Goal: Ask a question: Seek information or help from site administrators or community

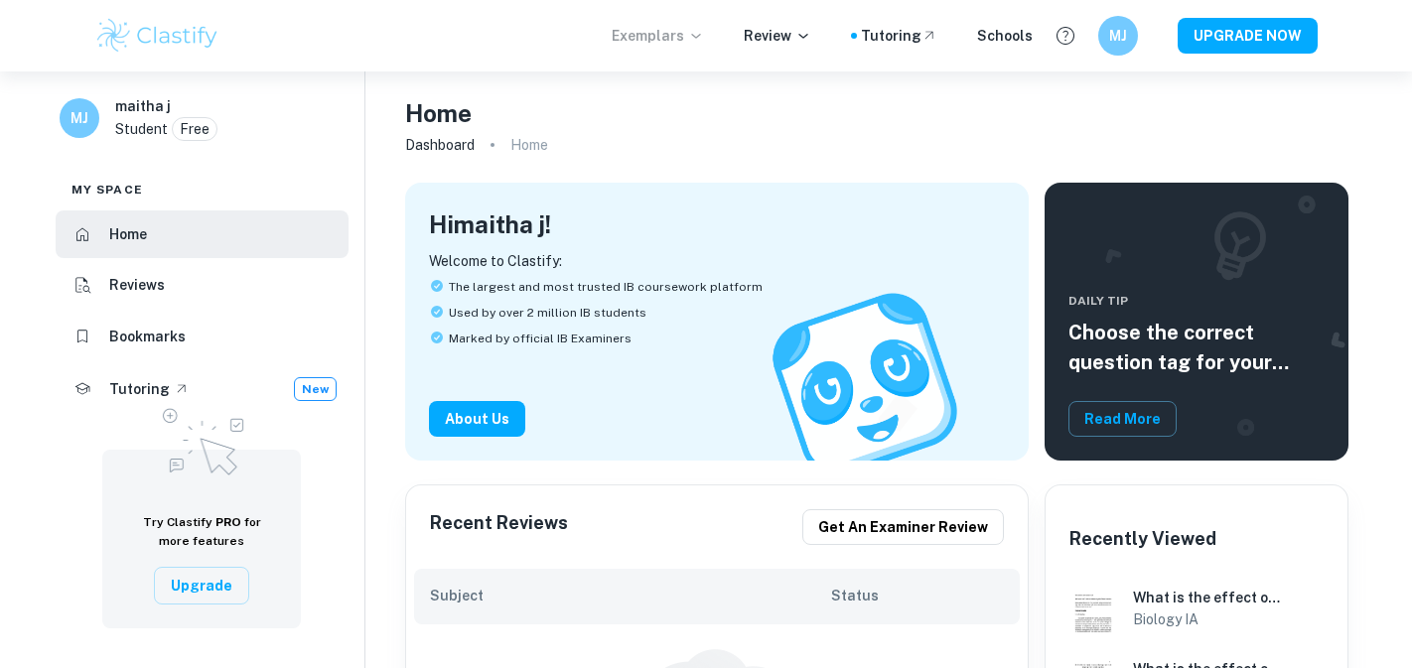
click at [684, 38] on p "Exemplars" at bounding box center [658, 36] width 92 height 22
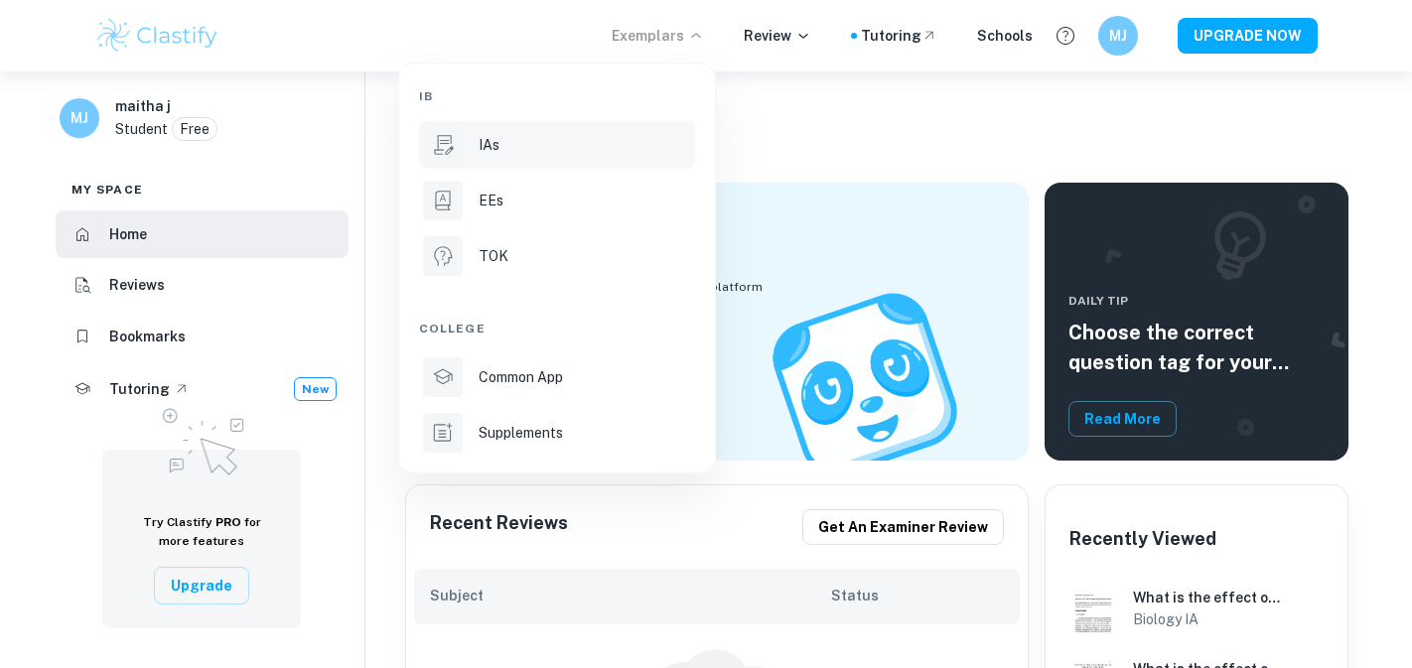
click at [521, 147] on div "IAs" at bounding box center [584, 145] width 212 height 22
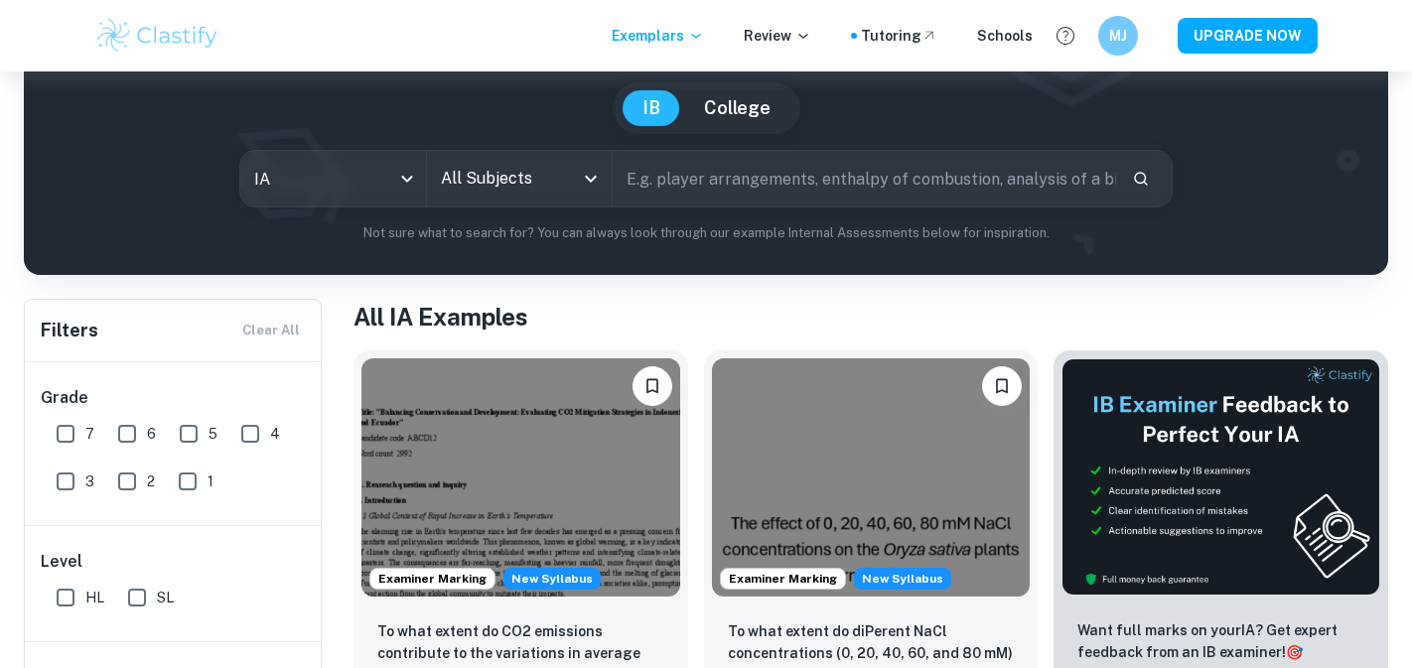
scroll to position [173, 0]
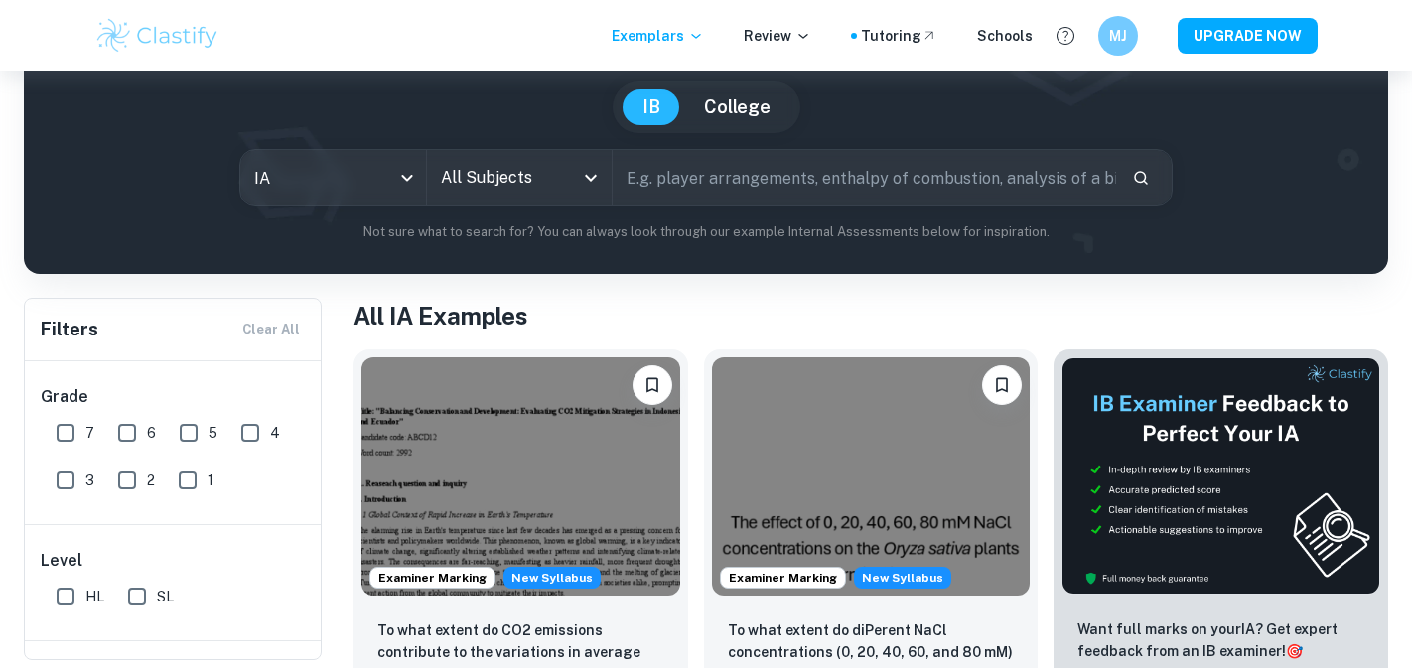
click at [534, 182] on input "All Subjects" at bounding box center [504, 178] width 137 height 38
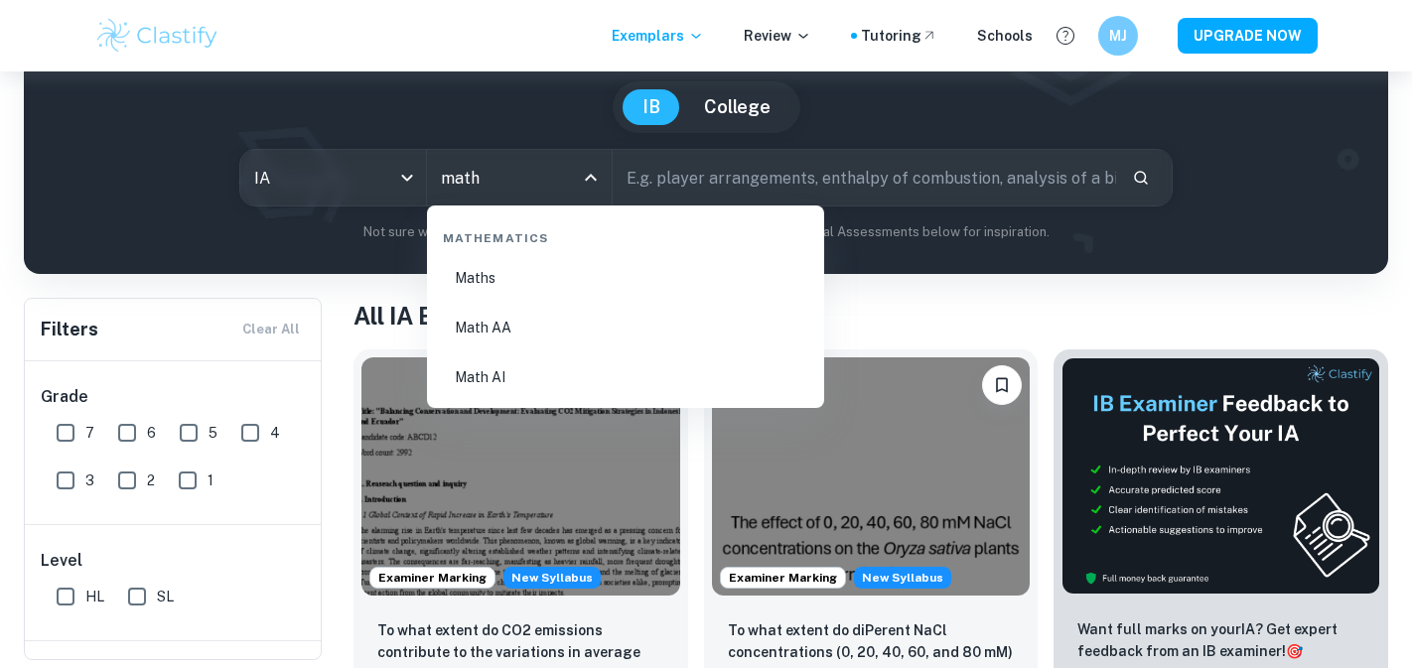
click at [517, 371] on li "Math AI" at bounding box center [625, 377] width 381 height 46
type input "Math AI"
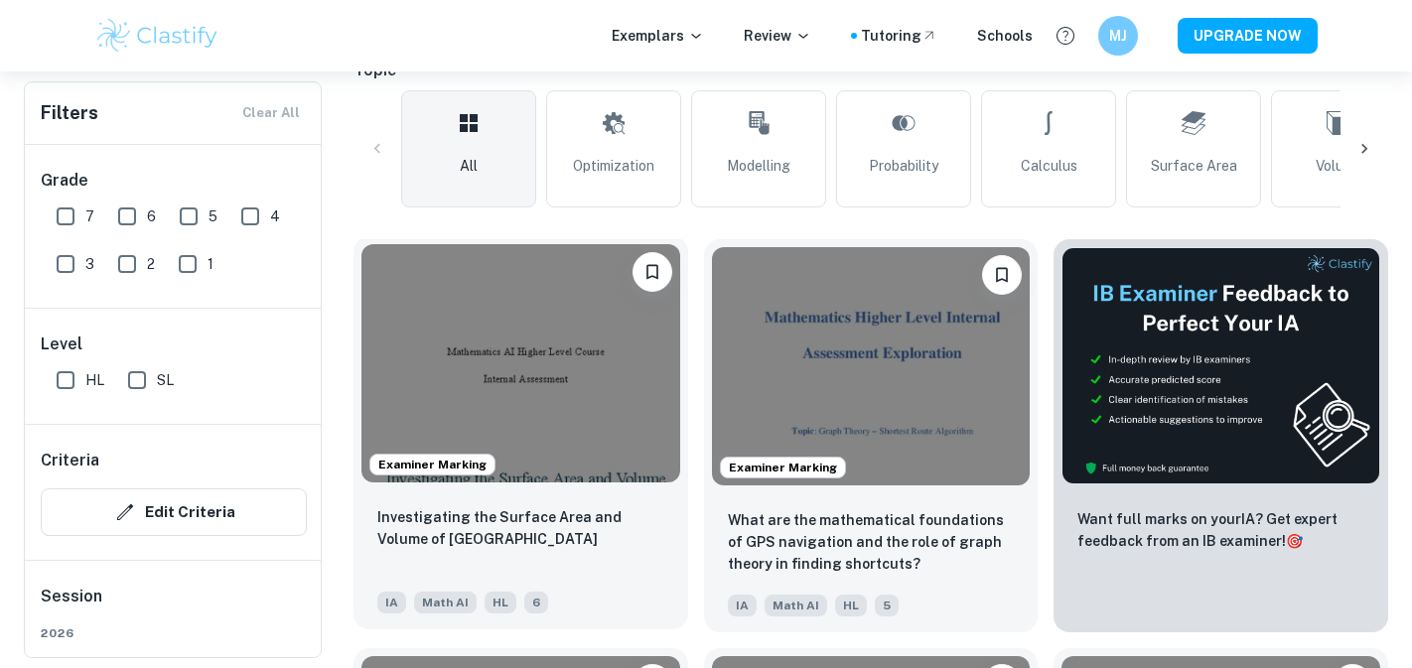
scroll to position [577, 0]
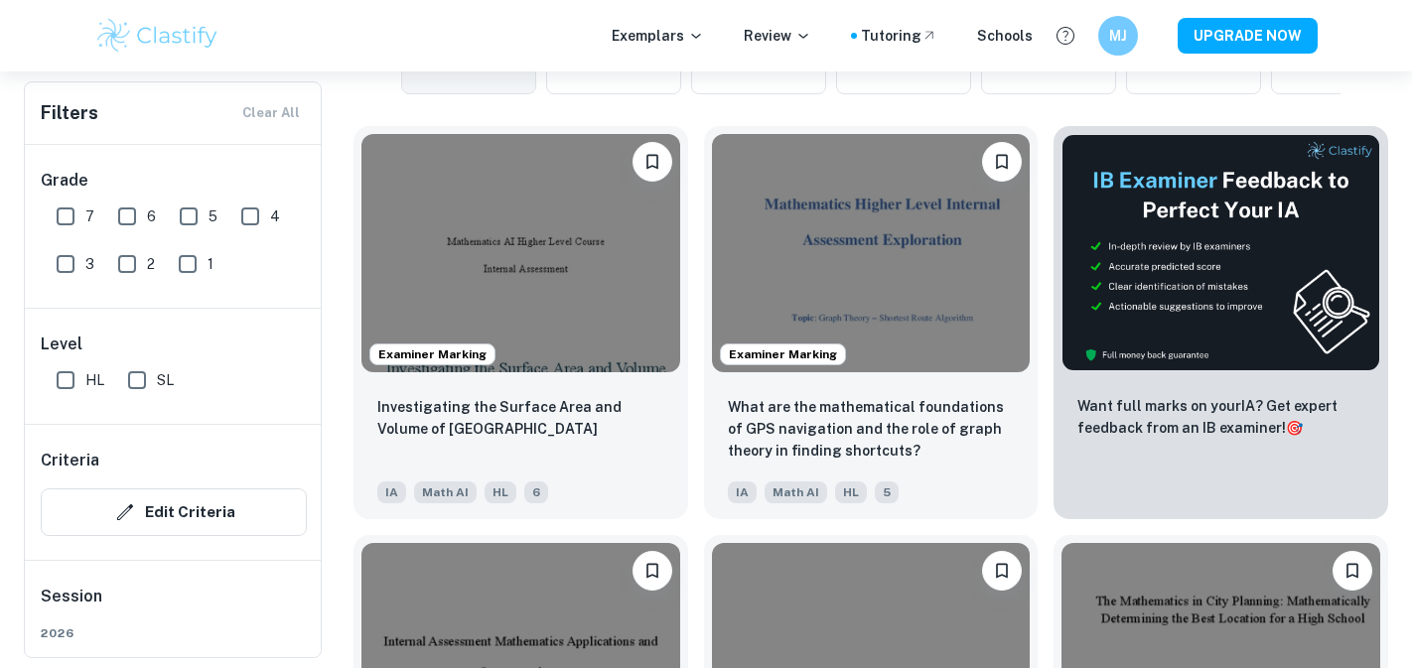
click at [131, 379] on input "SL" at bounding box center [137, 380] width 40 height 40
checkbox input "true"
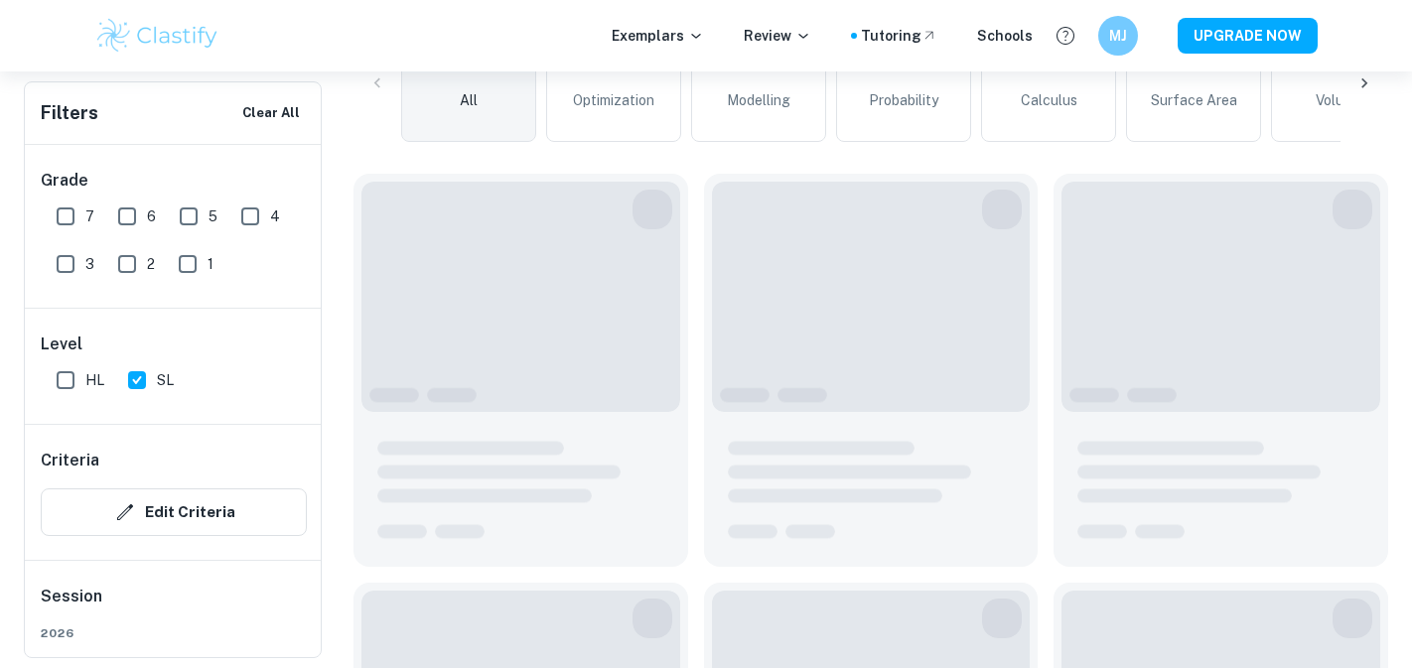
scroll to position [624, 0]
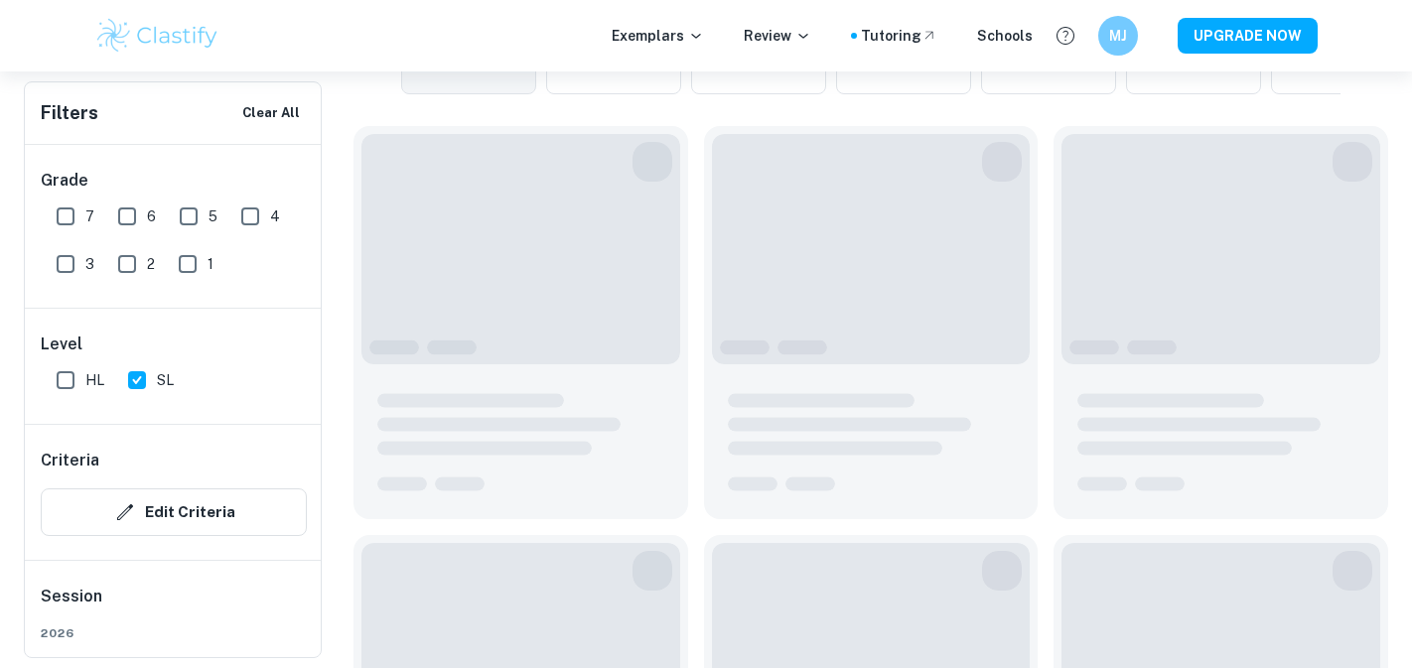
click at [62, 217] on input "7" at bounding box center [66, 217] width 40 height 40
checkbox input "true"
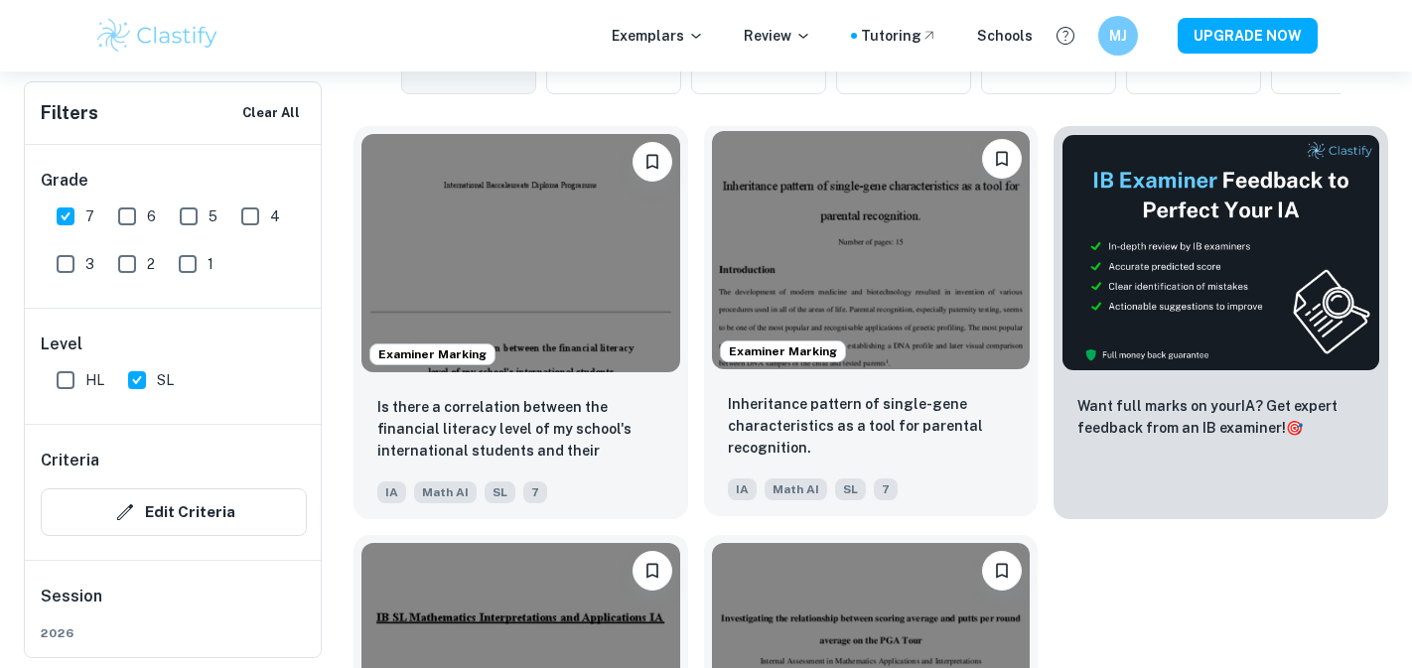
click at [760, 308] on img at bounding box center [871, 250] width 319 height 238
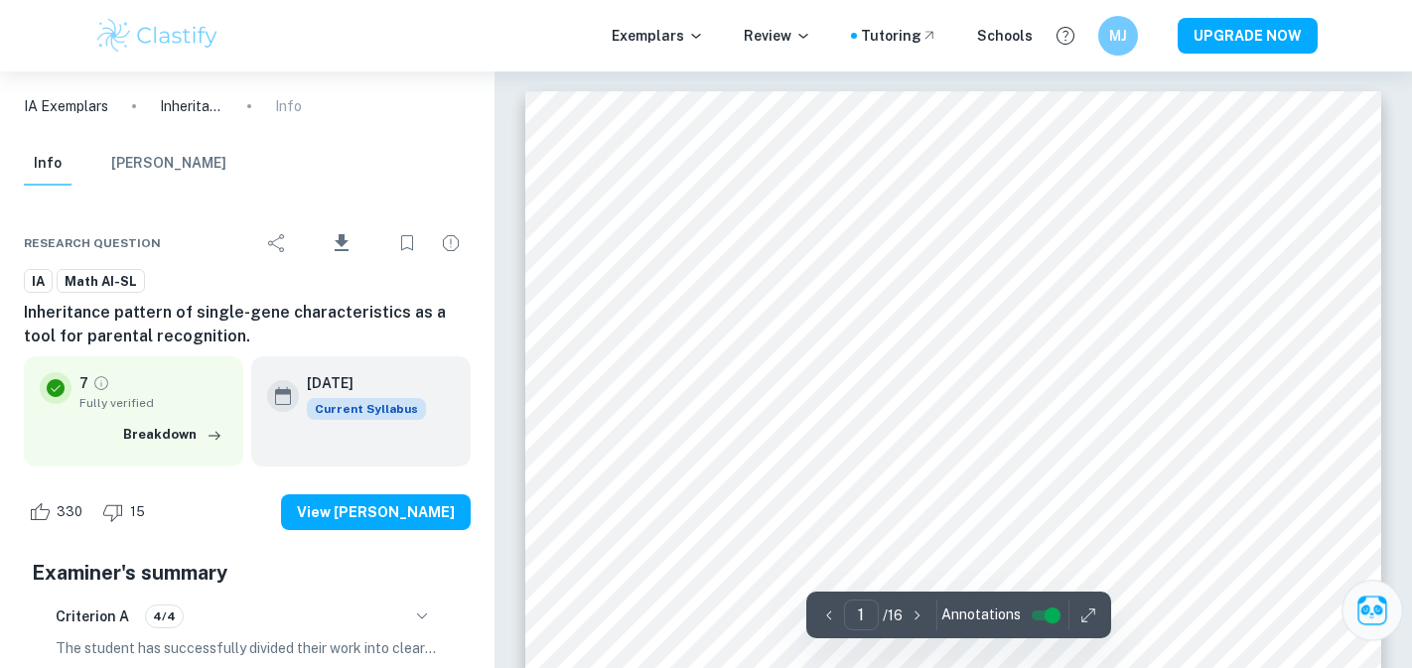
click at [760, 600] on icon "Ask Clai" at bounding box center [1371, 610] width 35 height 35
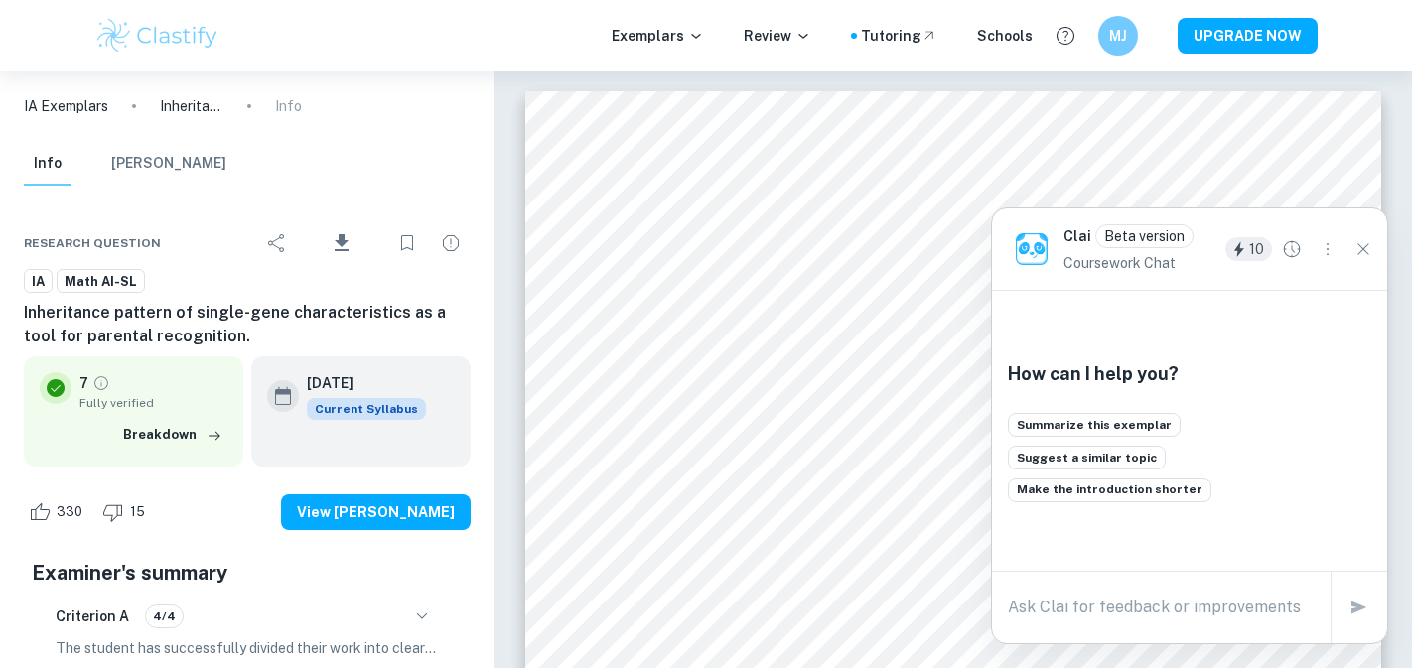
click at [760, 598] on textarea at bounding box center [1161, 607] width 307 height 23
paste textarea "so how would u structure ur math IA as a AI SL student, and explain what i shou…"
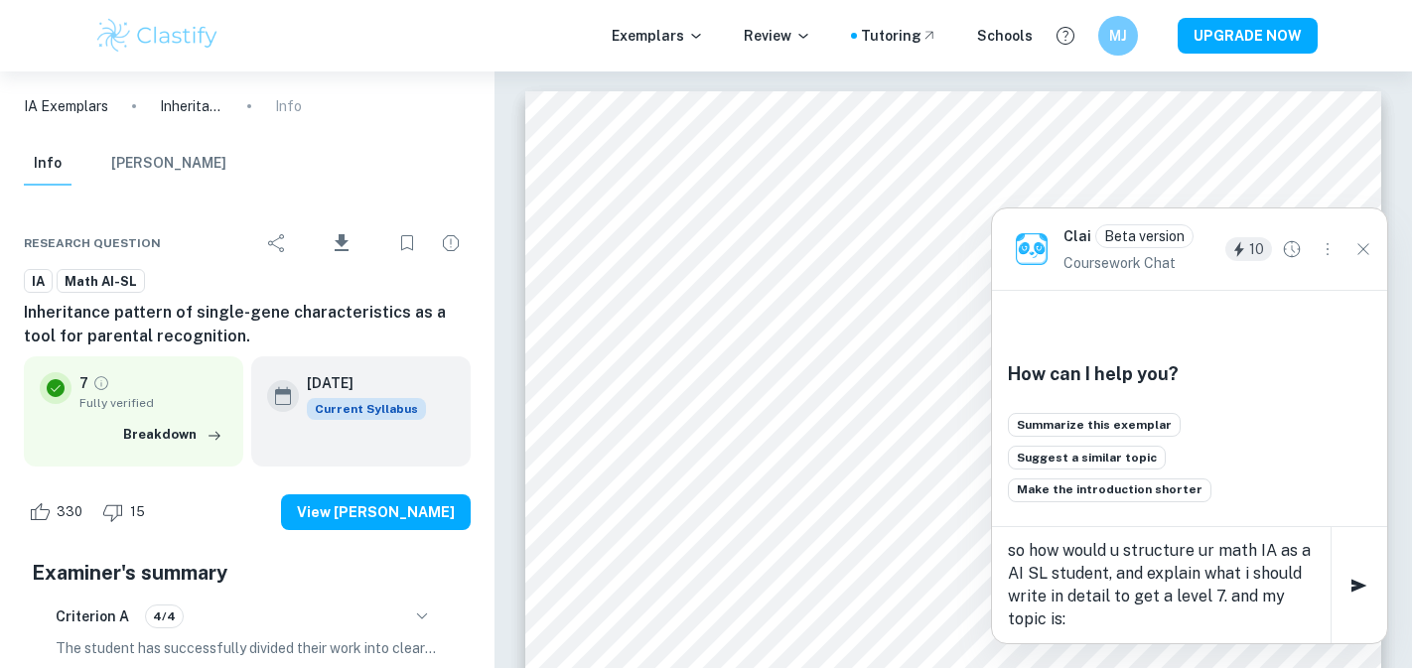
paste textarea "Estimating the capacity of a [DATE] [PERSON_NAME] by modelling its curved glass…"
type textarea "so how would u structure ur math IA as a AI SL student, and explain what i shou…"
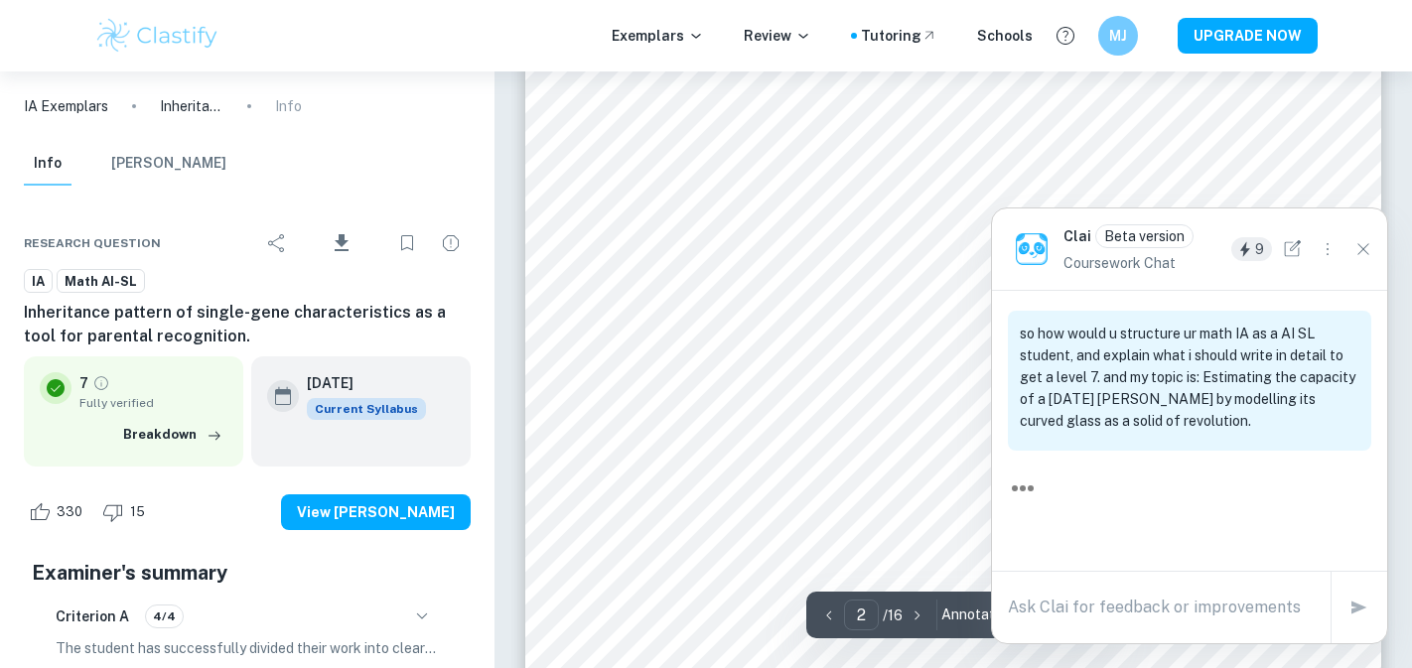
scroll to position [120, 0]
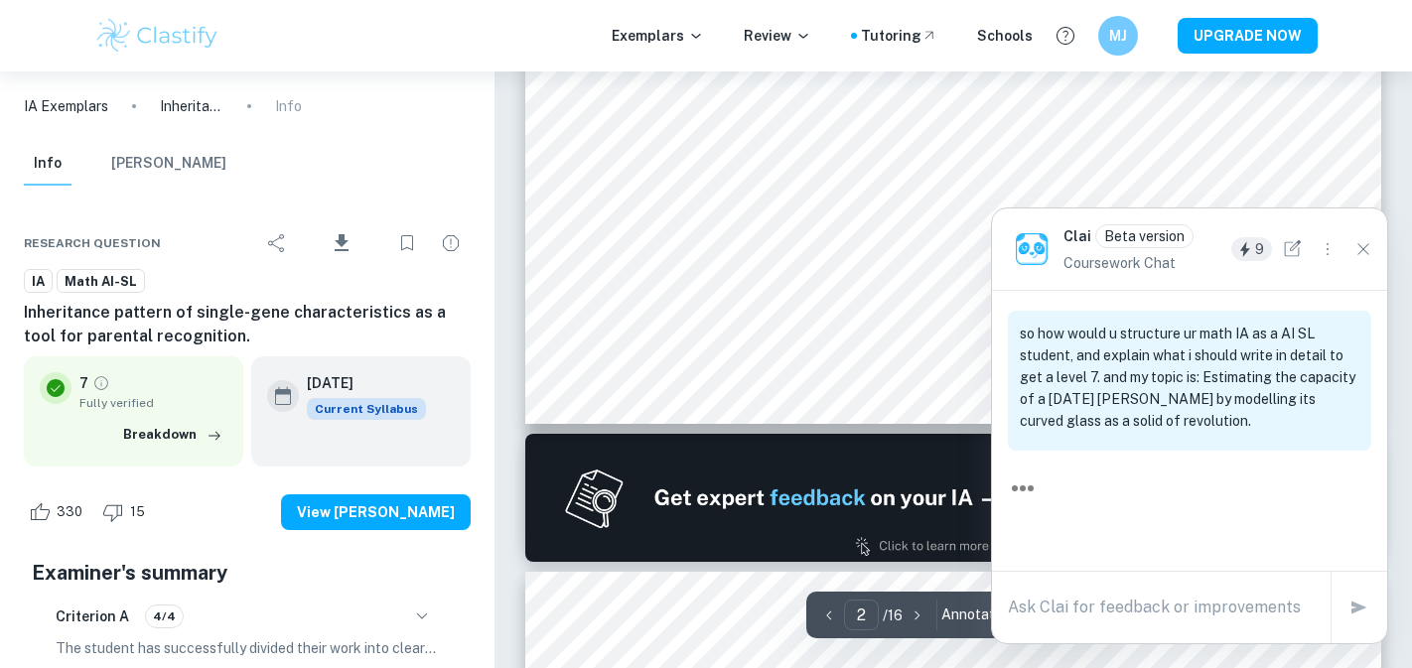
type input "1"
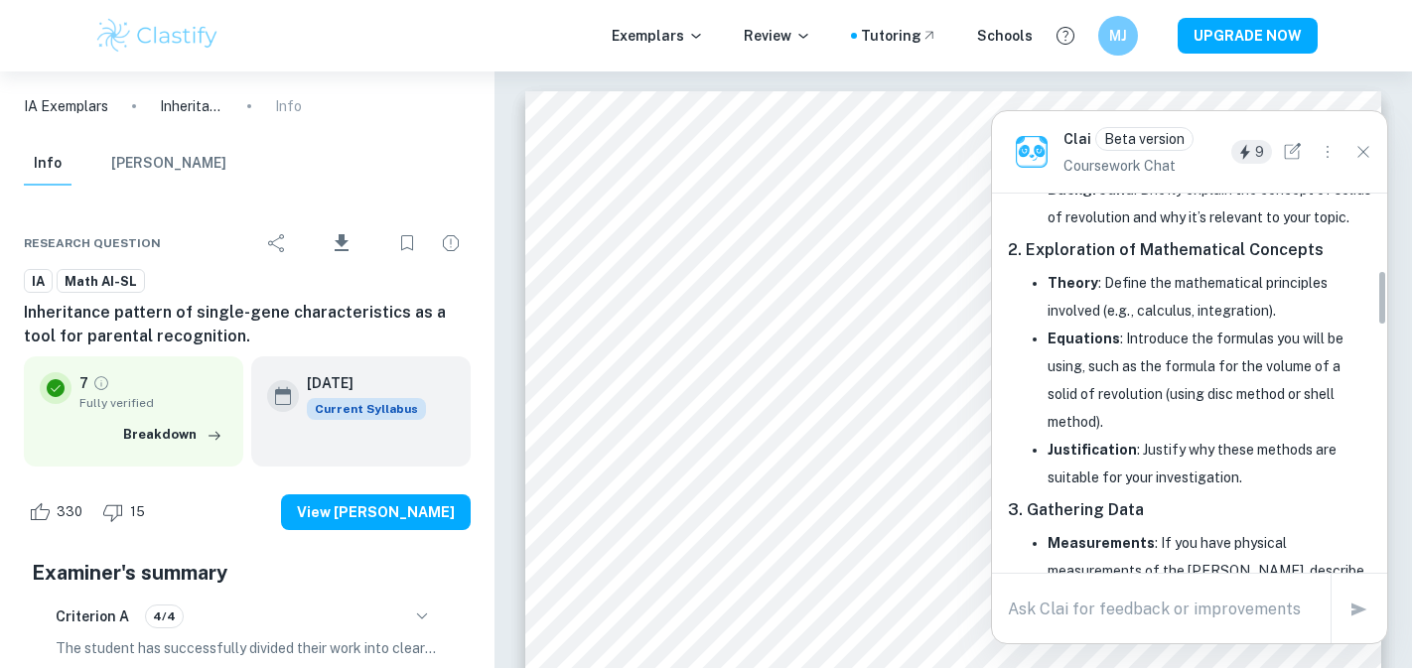
scroll to position [517, 0]
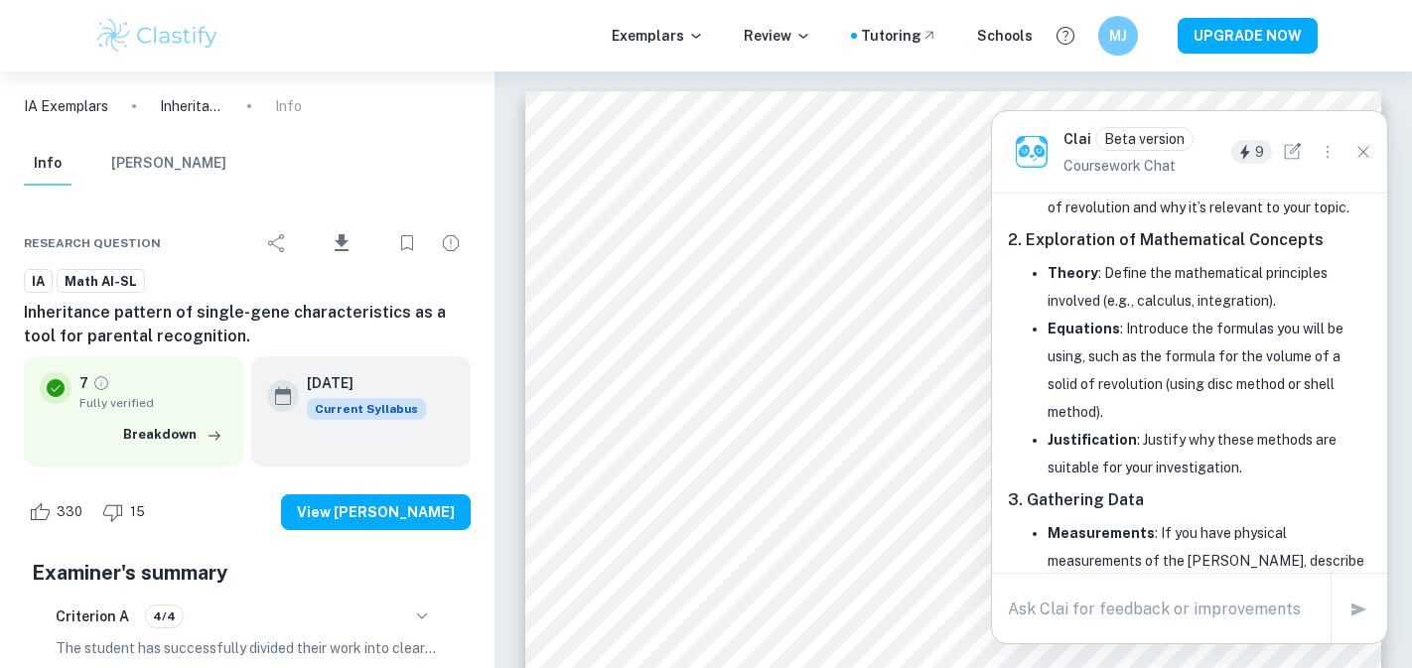
click at [760, 606] on textarea at bounding box center [1161, 609] width 307 height 23
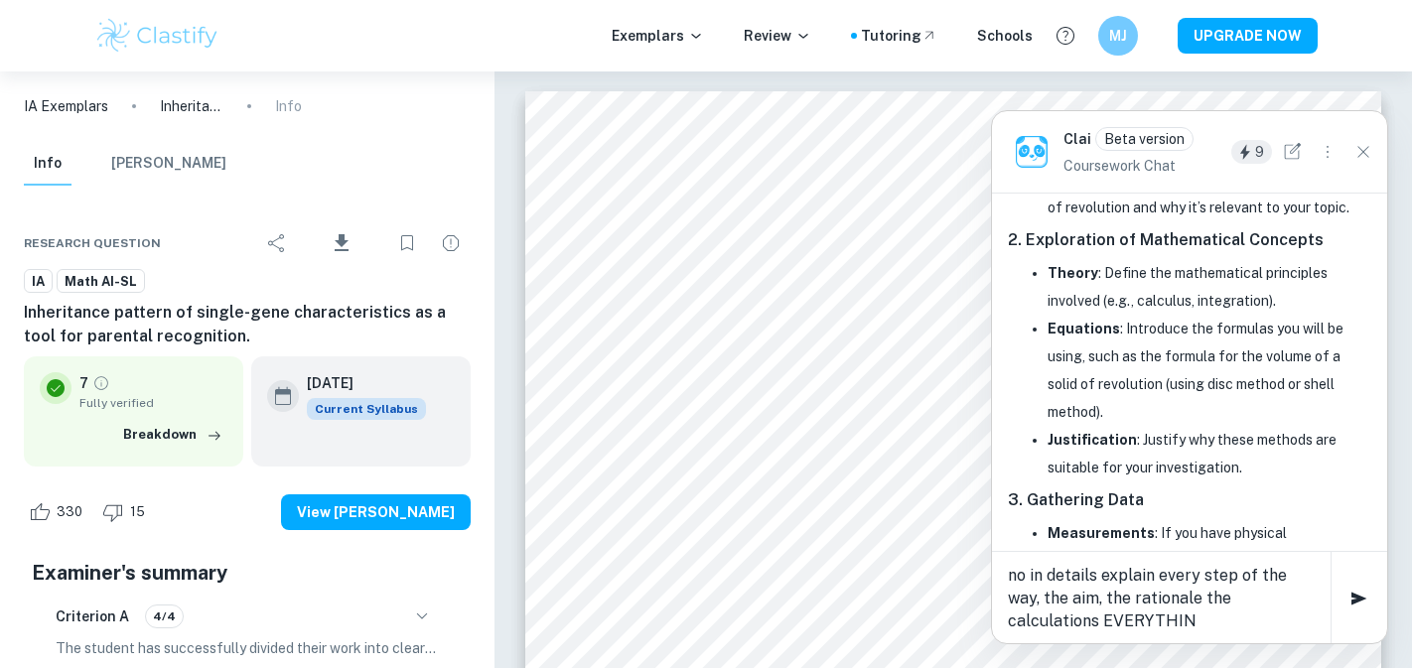
type textarea "no in details explain every step of the way, the aim, the rationale the calcula…"
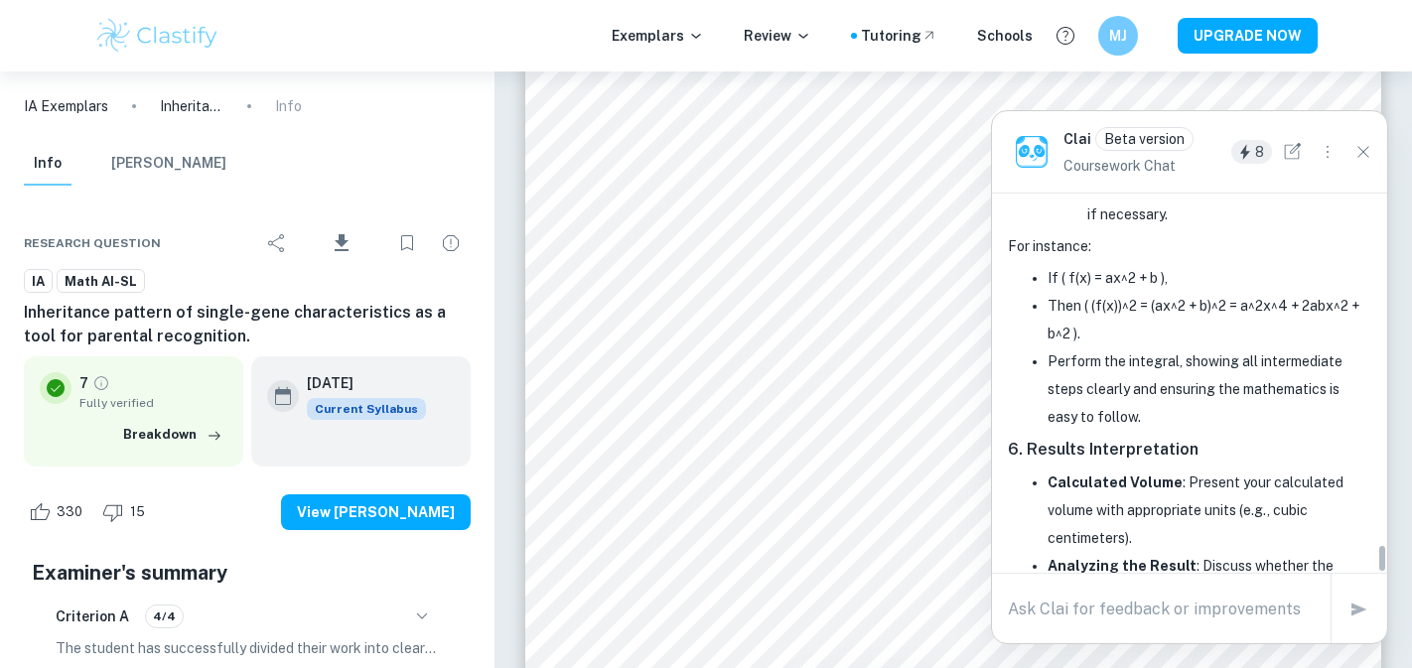
scroll to position [4597, 0]
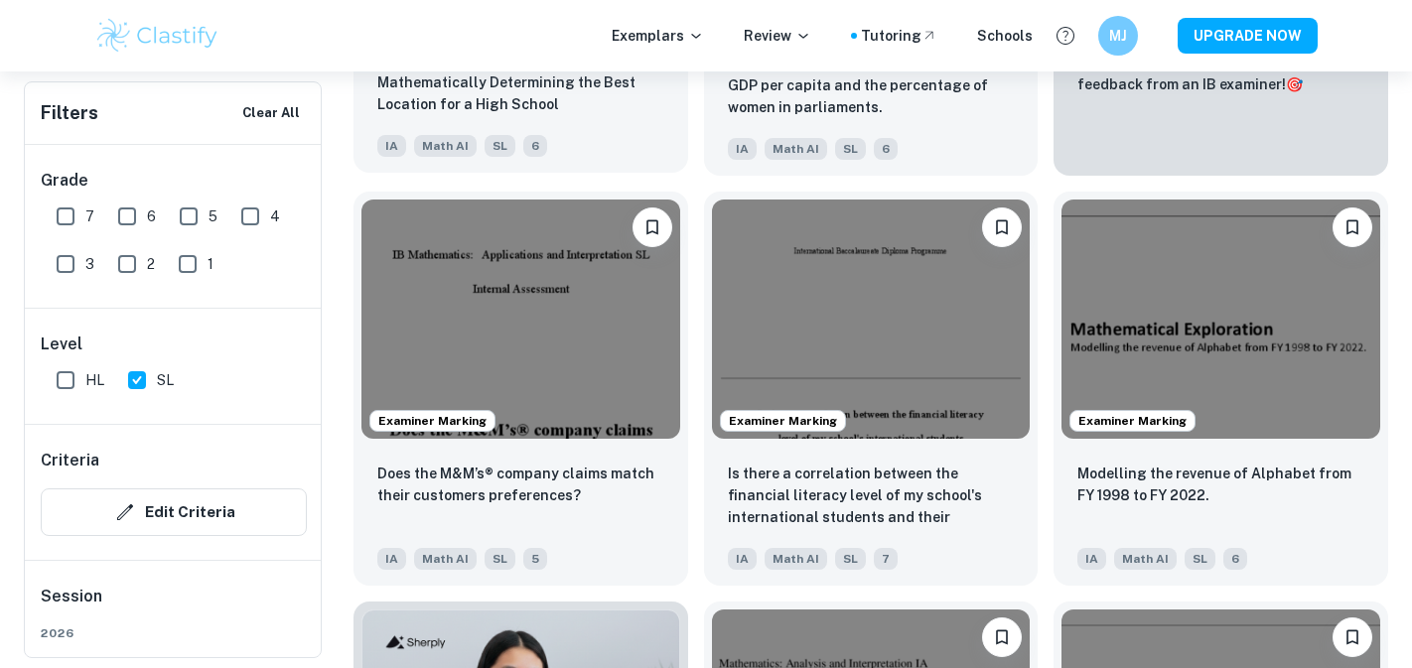
scroll to position [969, 0]
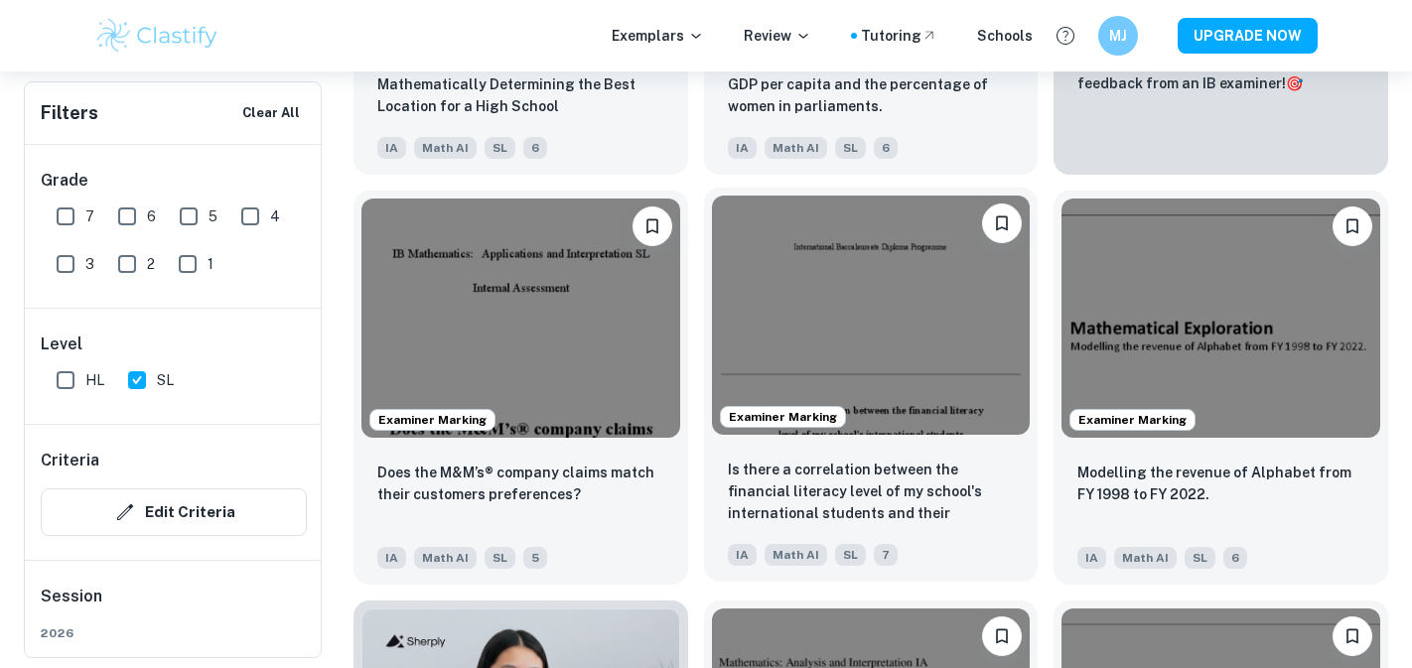
click at [811, 278] on img at bounding box center [871, 315] width 319 height 238
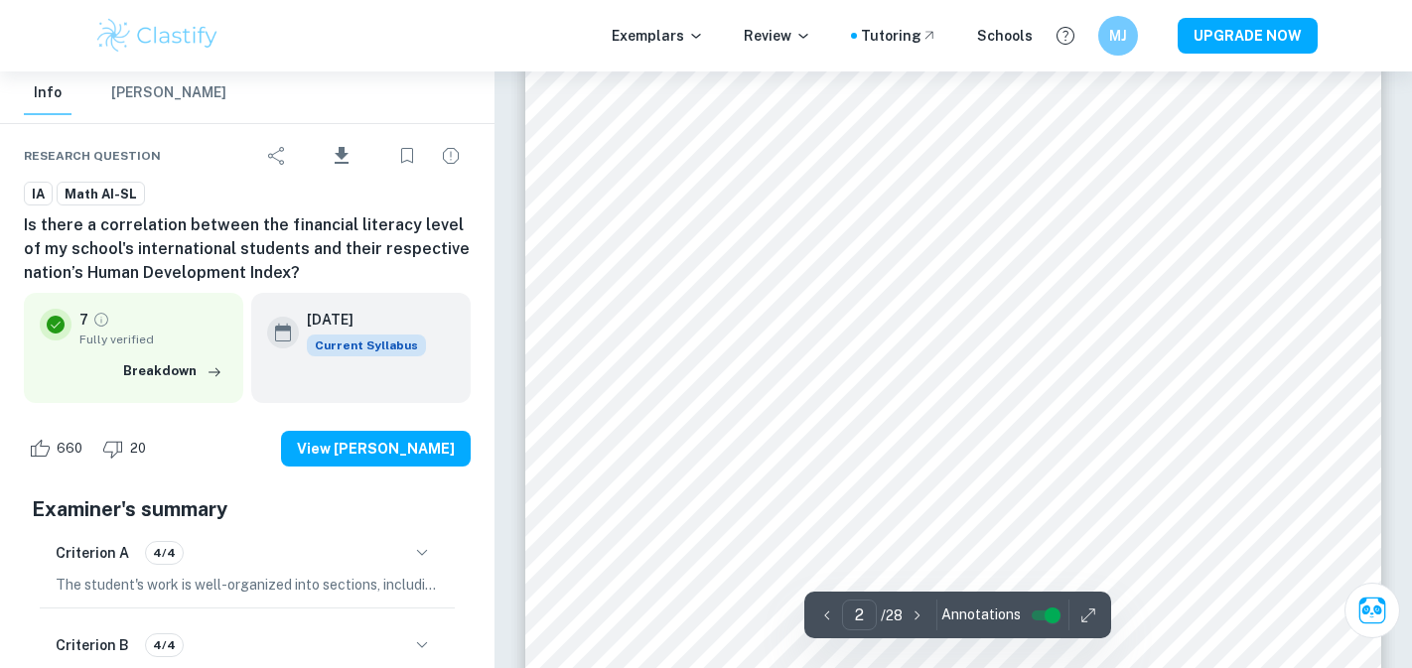
scroll to position [1652, 0]
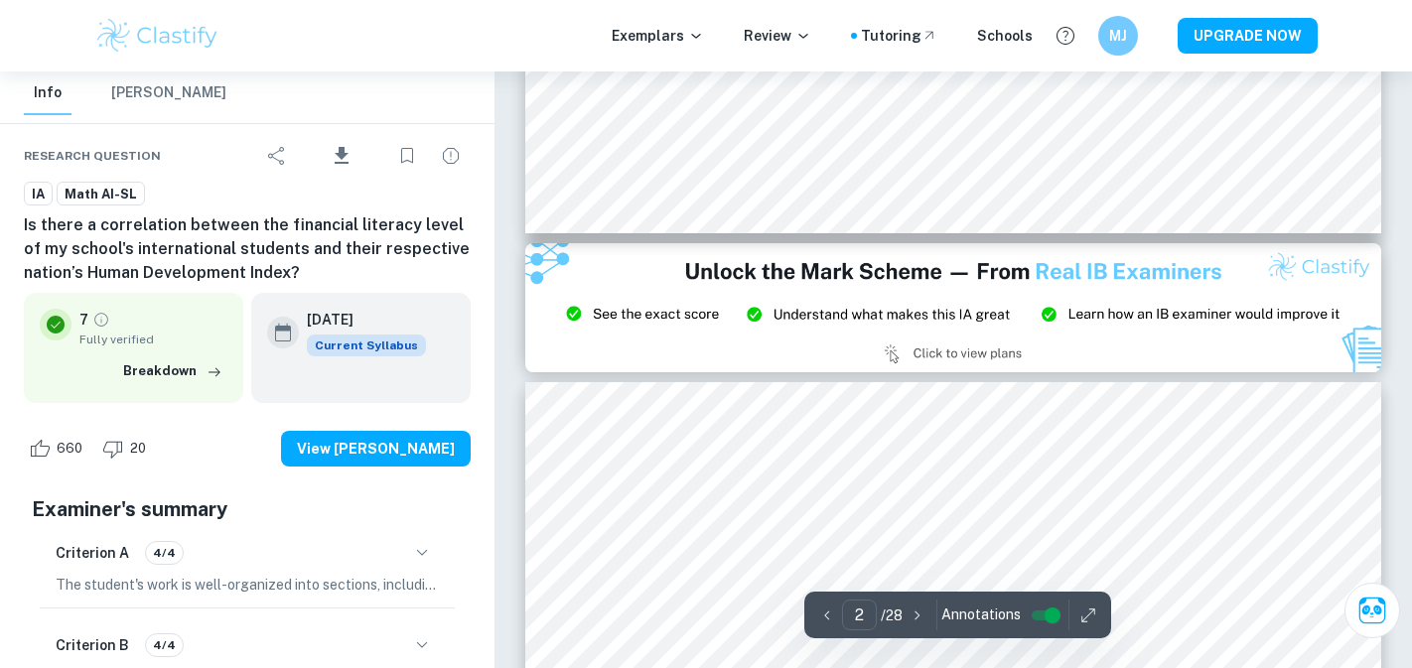
type input "3"
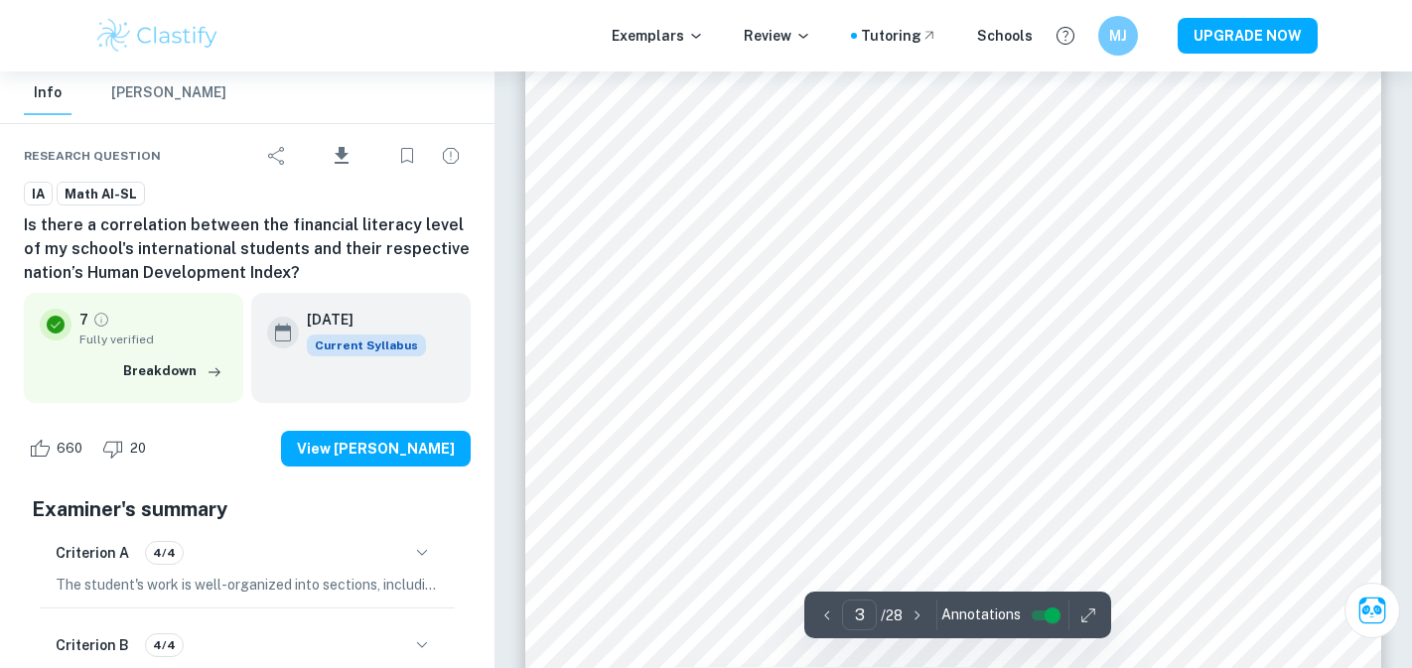
scroll to position [2597, 0]
click at [1358, 607] on icon "Ask Clai" at bounding box center [1371, 610] width 29 height 29
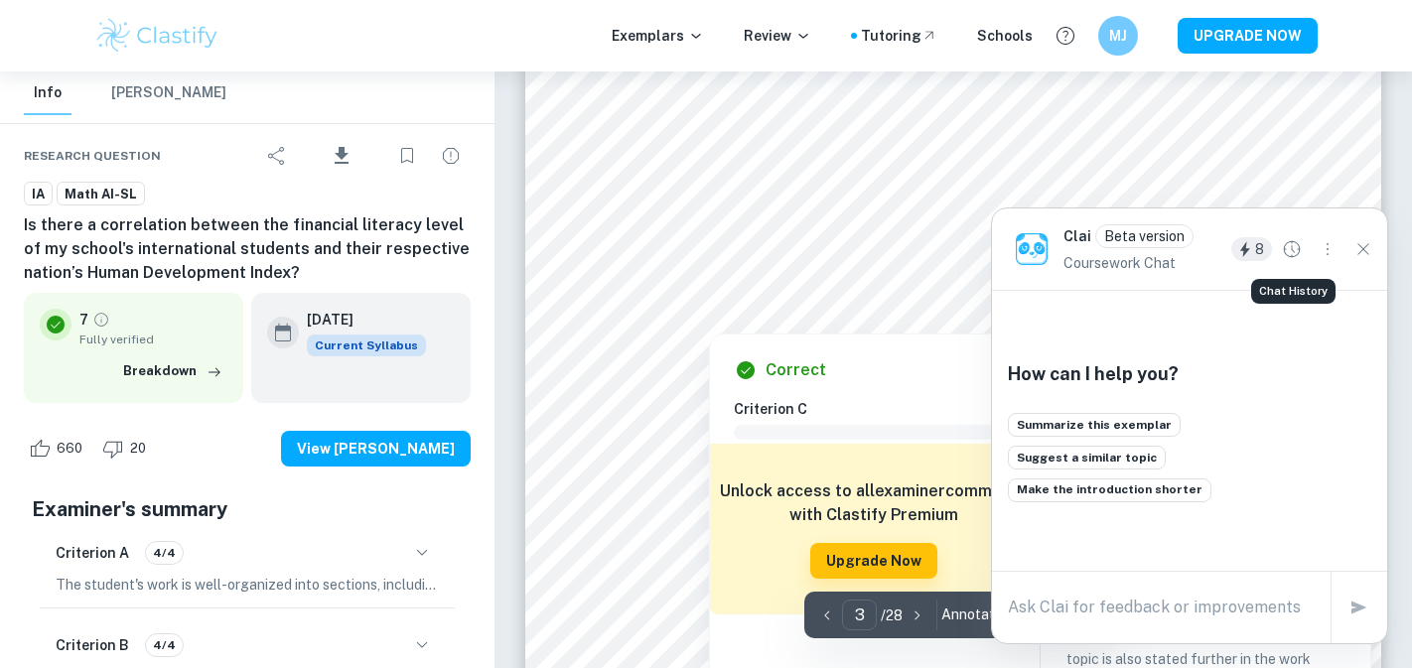
click at [1292, 249] on icon "Chat History" at bounding box center [1292, 249] width 17 height 17
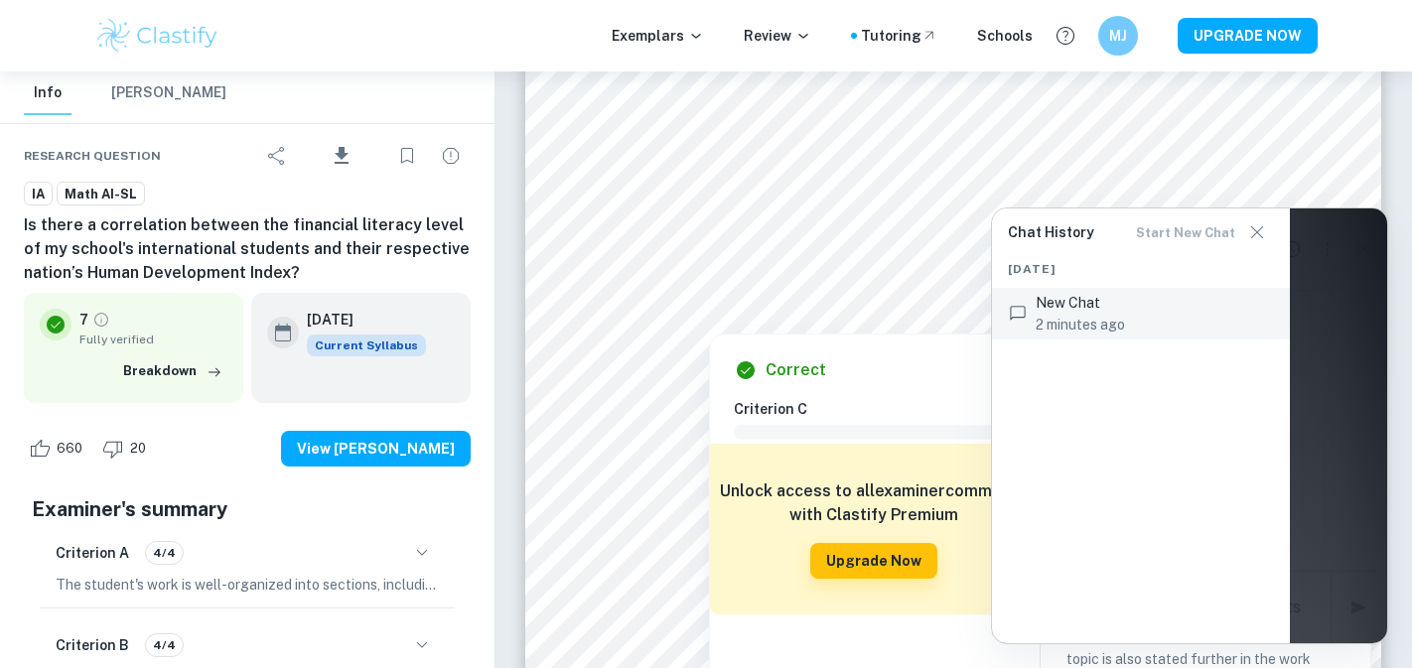
click at [1125, 309] on span "New Chat" at bounding box center [1154, 303] width 238 height 22
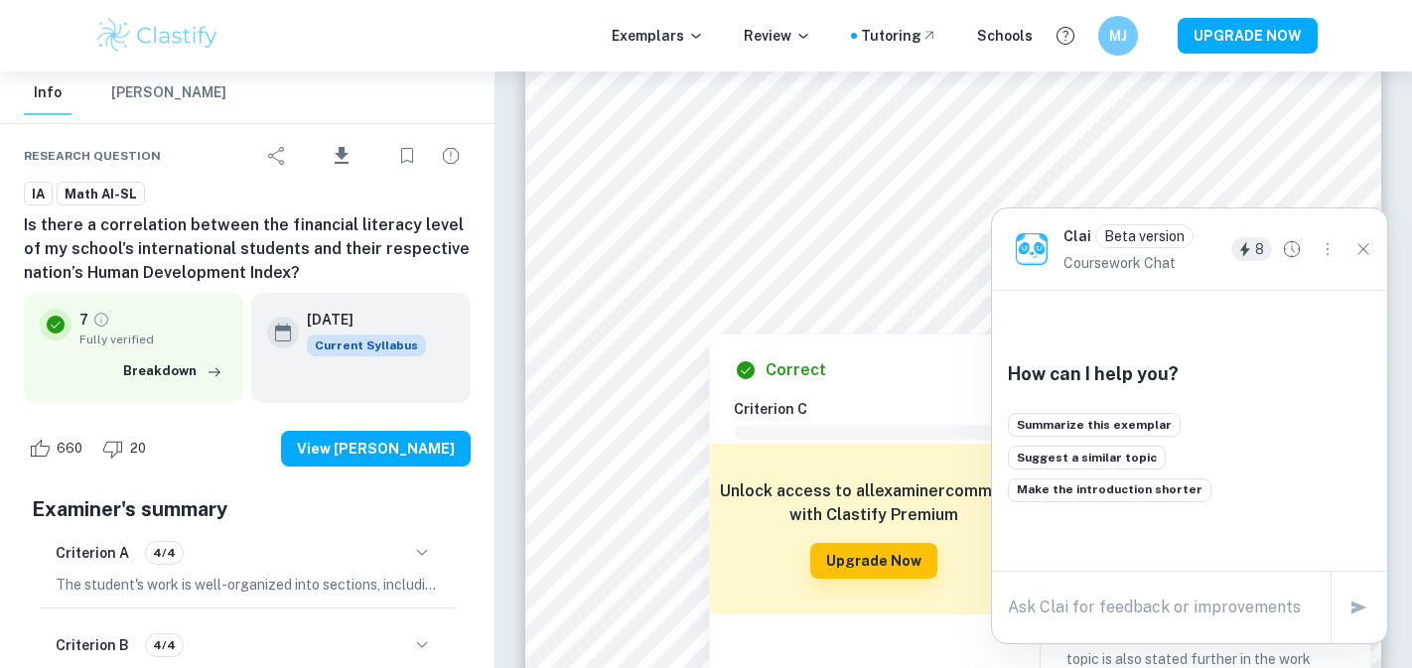
click at [1287, 257] on icon "Chat History" at bounding box center [1292, 249] width 22 height 22
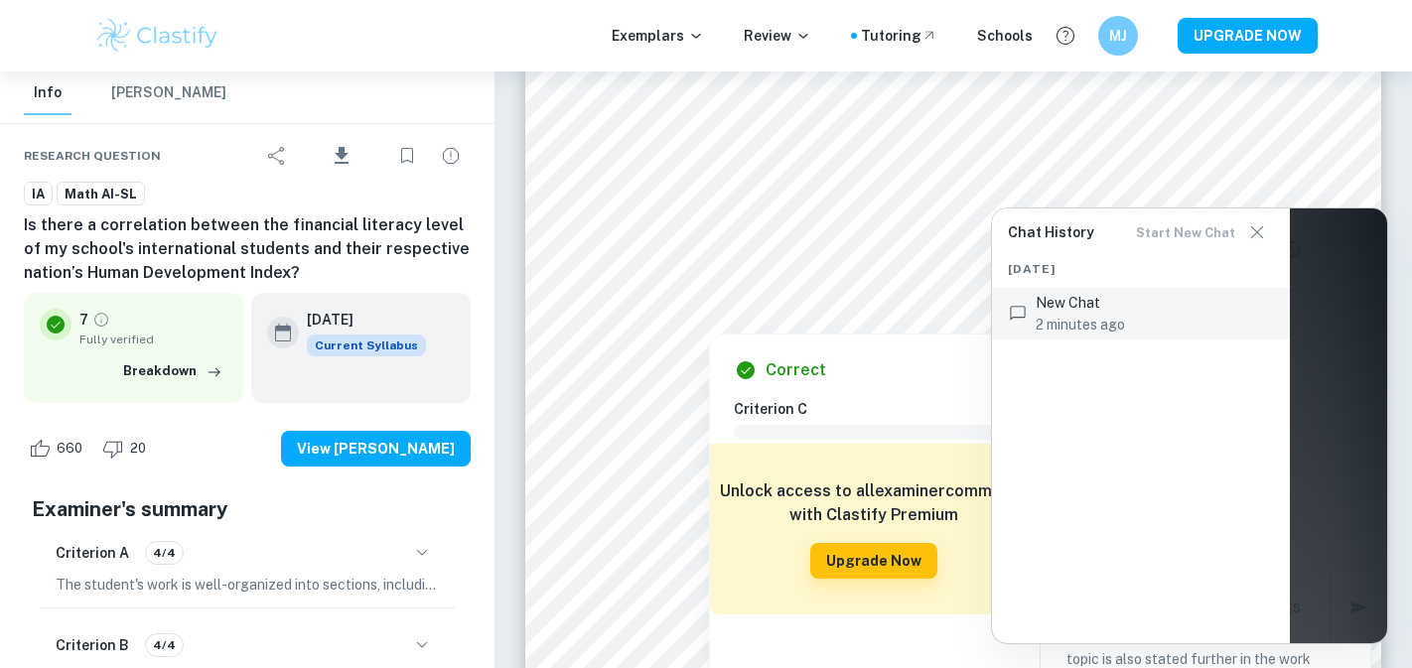
click at [1041, 235] on div "Chat History Start new chat" at bounding box center [1141, 232] width 266 height 48
click at [1319, 350] on div at bounding box center [1189, 425] width 395 height 435
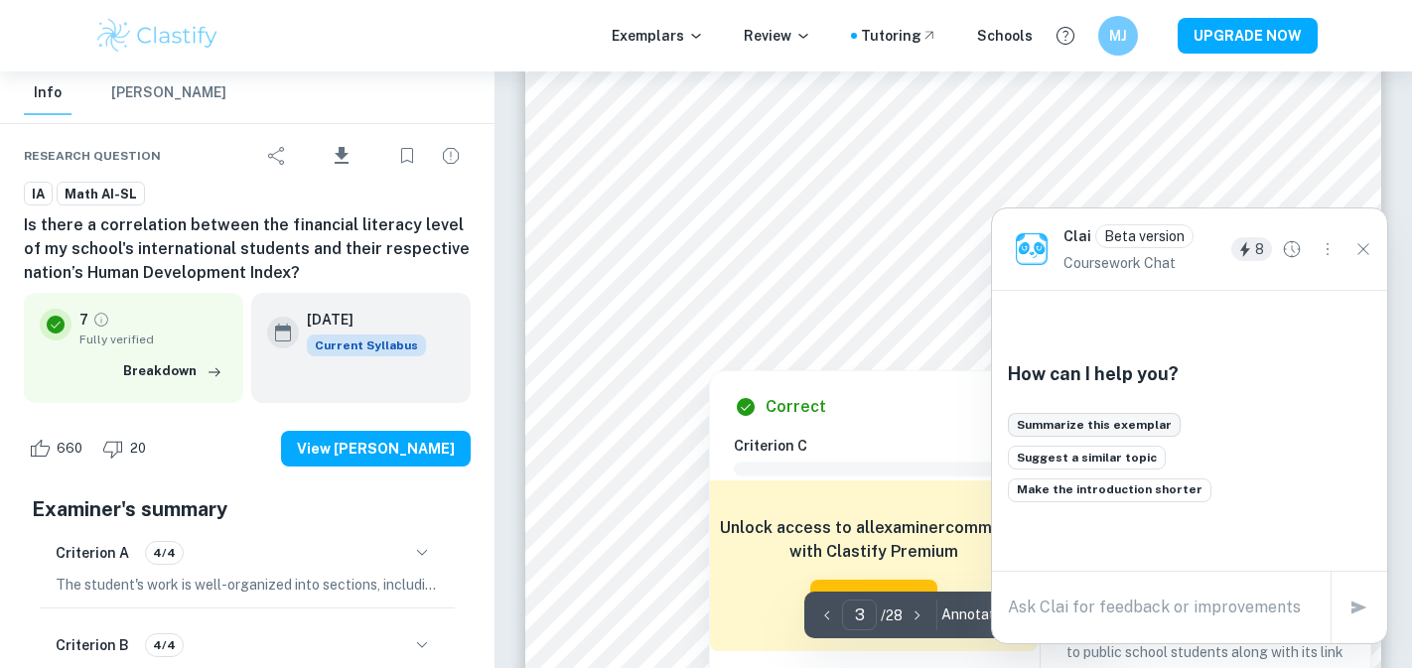
scroll to position [2562, 0]
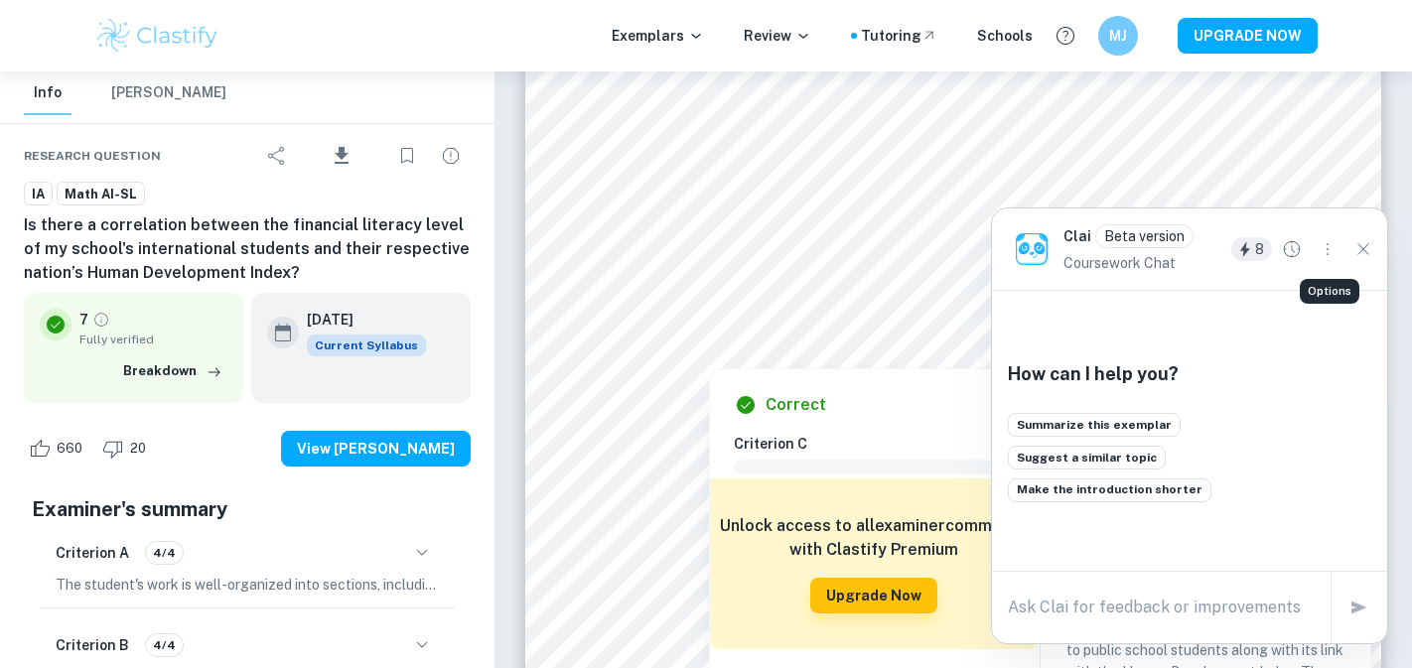
click at [1325, 240] on icon "Options" at bounding box center [1327, 249] width 22 height 22
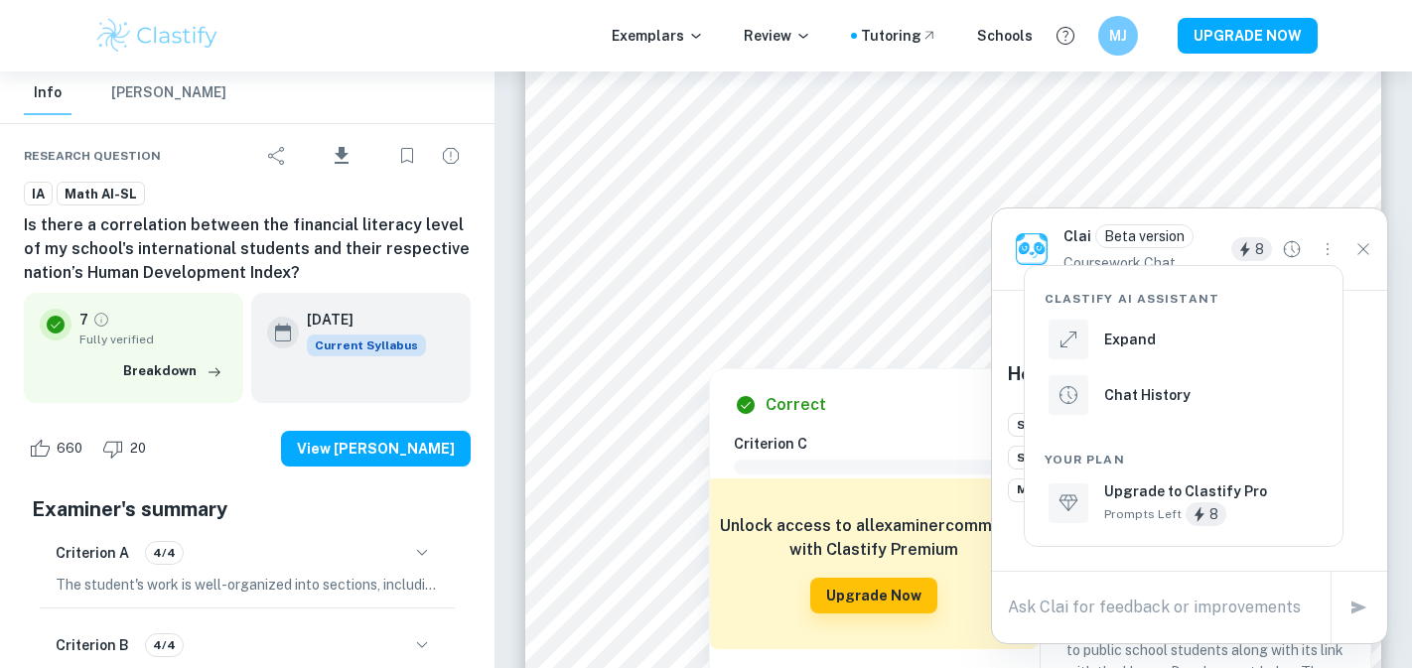
click at [1181, 400] on h6 "Chat History" at bounding box center [1147, 395] width 86 height 22
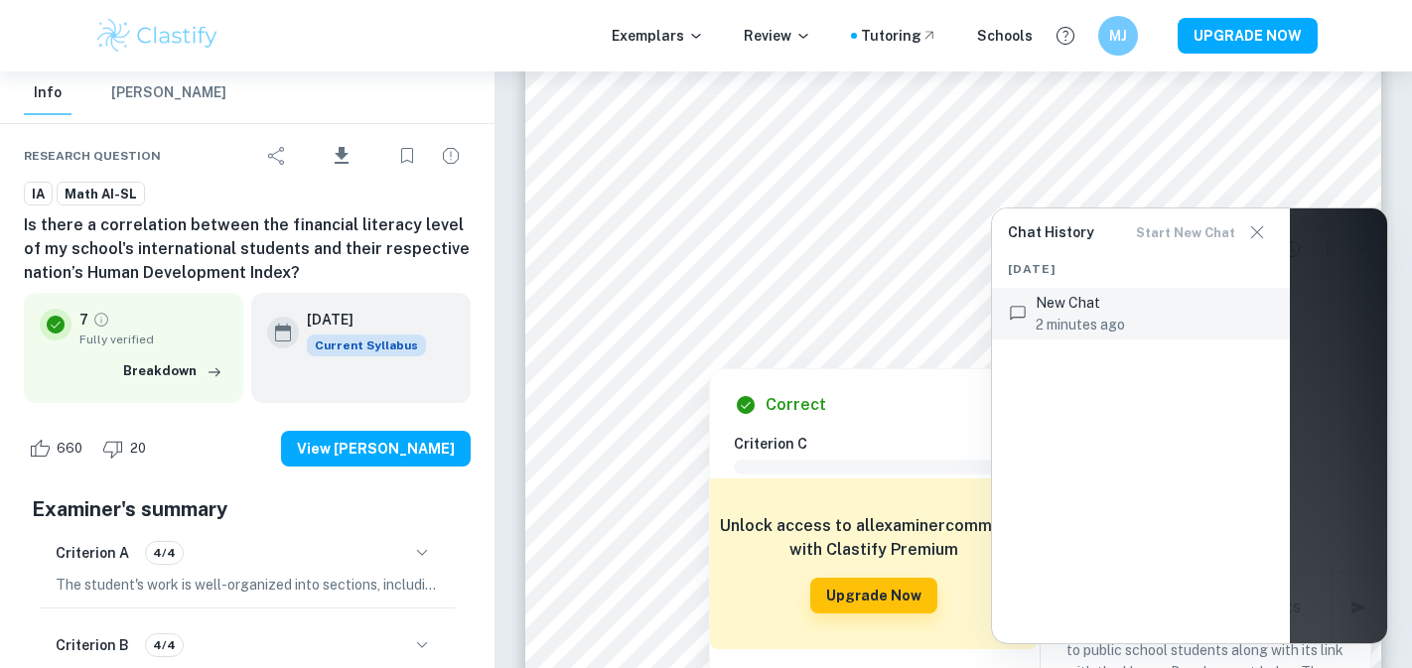
click at [1123, 300] on span "New Chat" at bounding box center [1154, 303] width 238 height 22
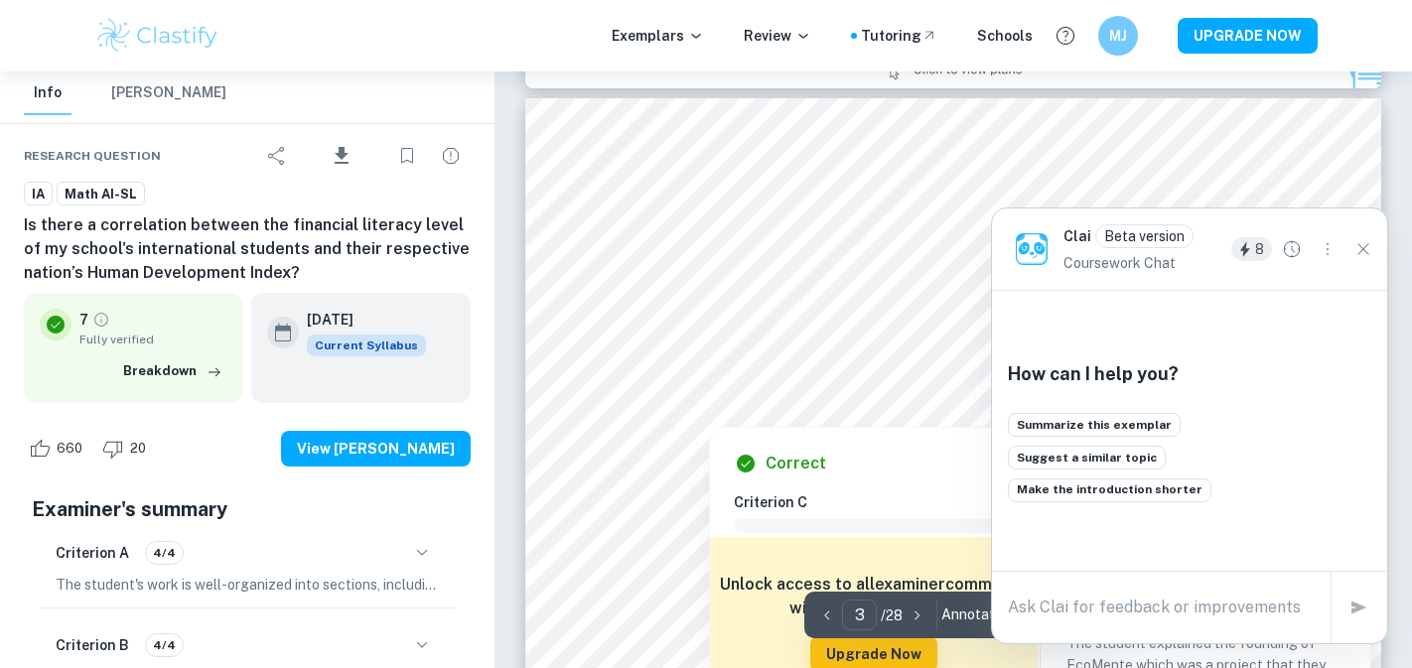
scroll to position [2505, 0]
click at [1109, 598] on textarea at bounding box center [1161, 607] width 307 height 23
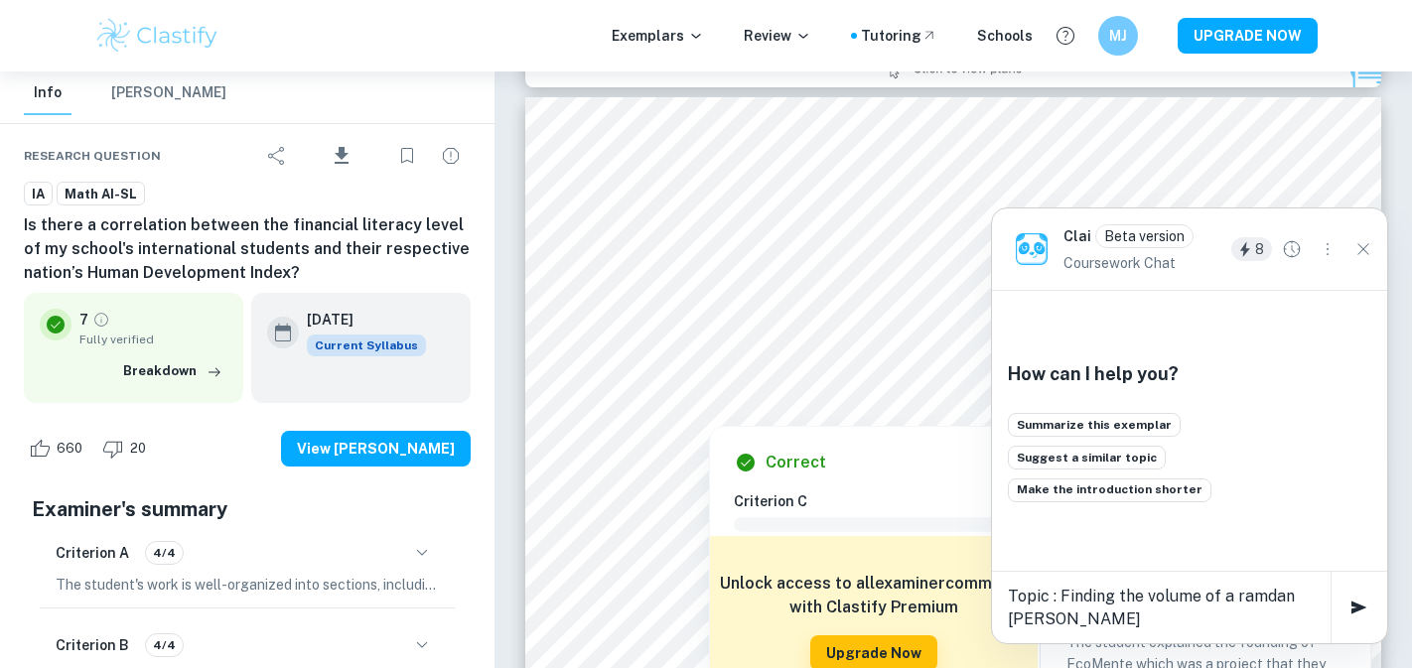
click at [1264, 590] on textarea "Topic : Finding the volume of a ramdan fanous" at bounding box center [1161, 608] width 307 height 46
click at [1192, 623] on textarea "Topic : Finding the volume of a ramadan fanous" at bounding box center [1161, 608] width 307 height 46
type textarea "Topic : Finding the volume of a ramadan fanous. is that an apprporitae topic to…"
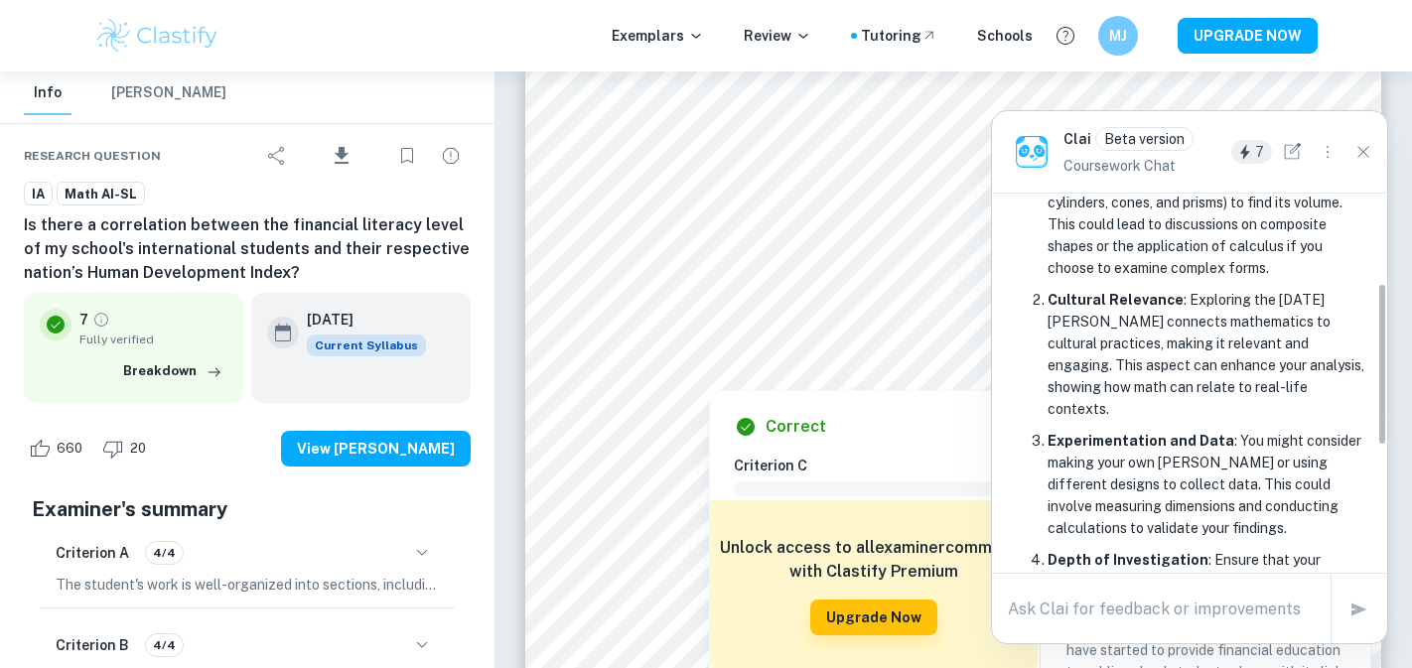
scroll to position [500, 0]
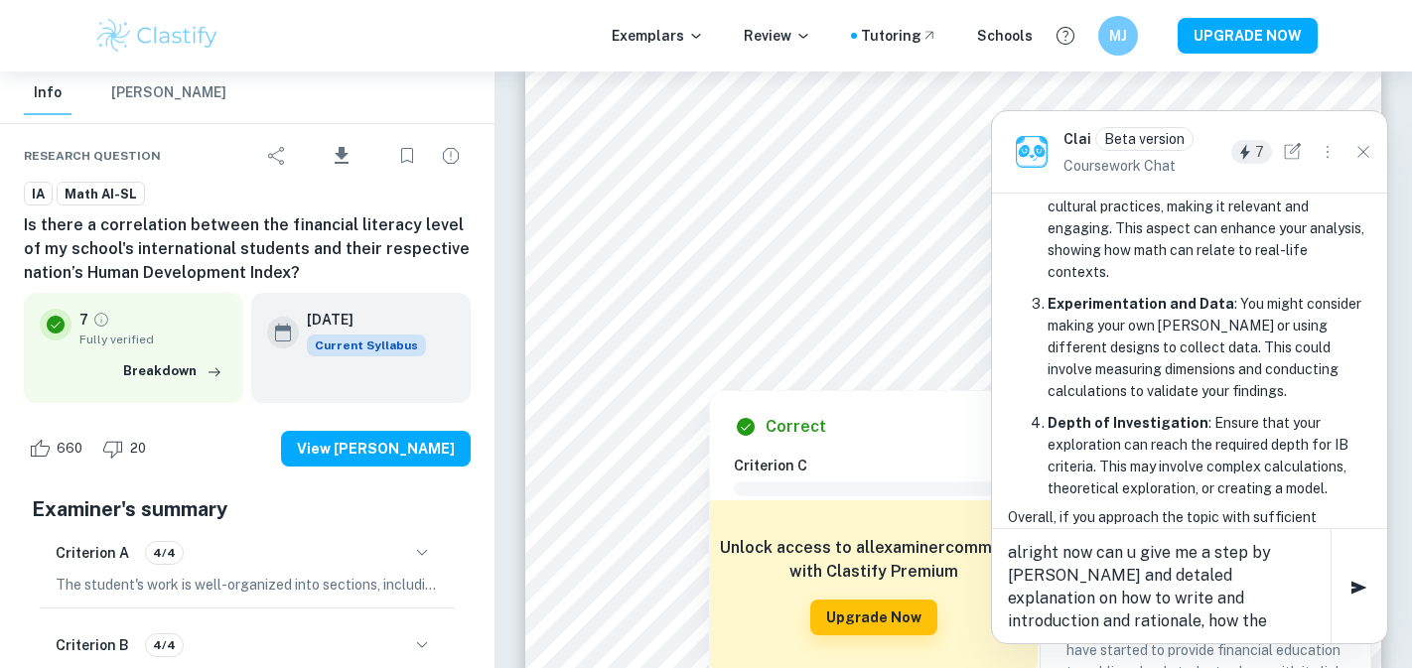
type textarea "alright now can u give me a step by step guide and detaled explanation on how t…"
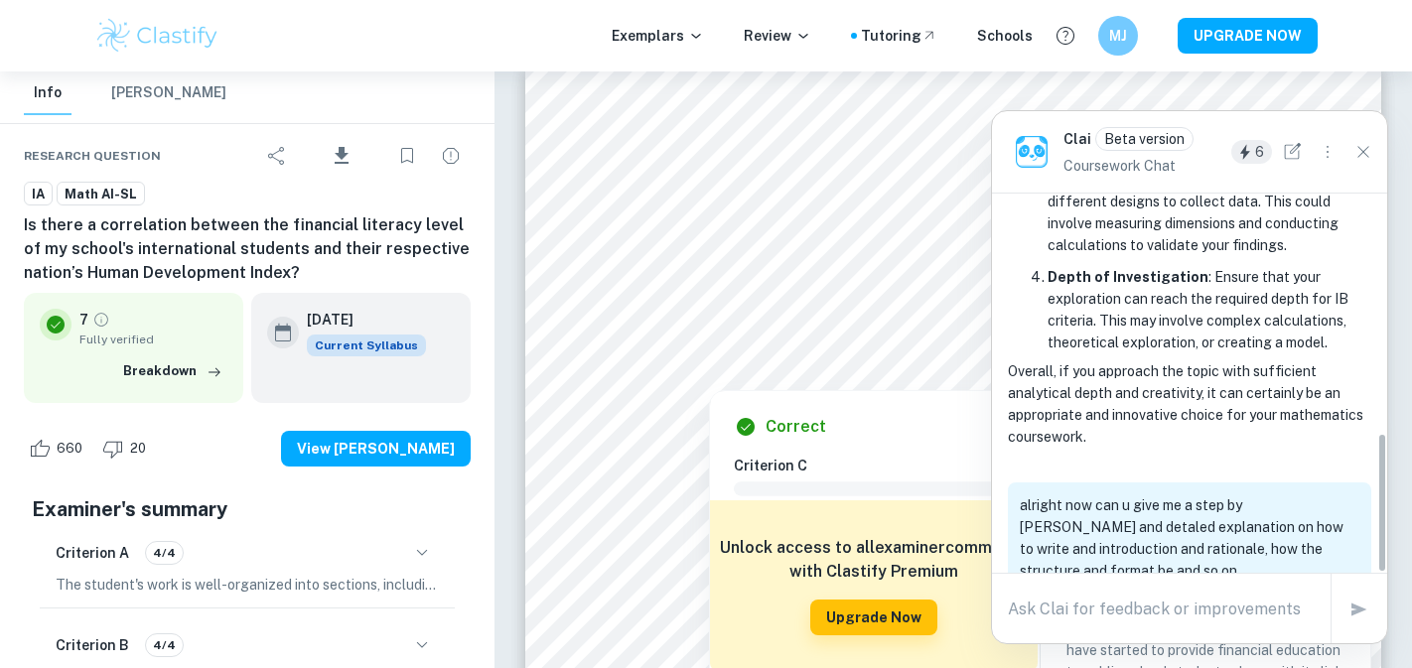
scroll to position [694, 0]
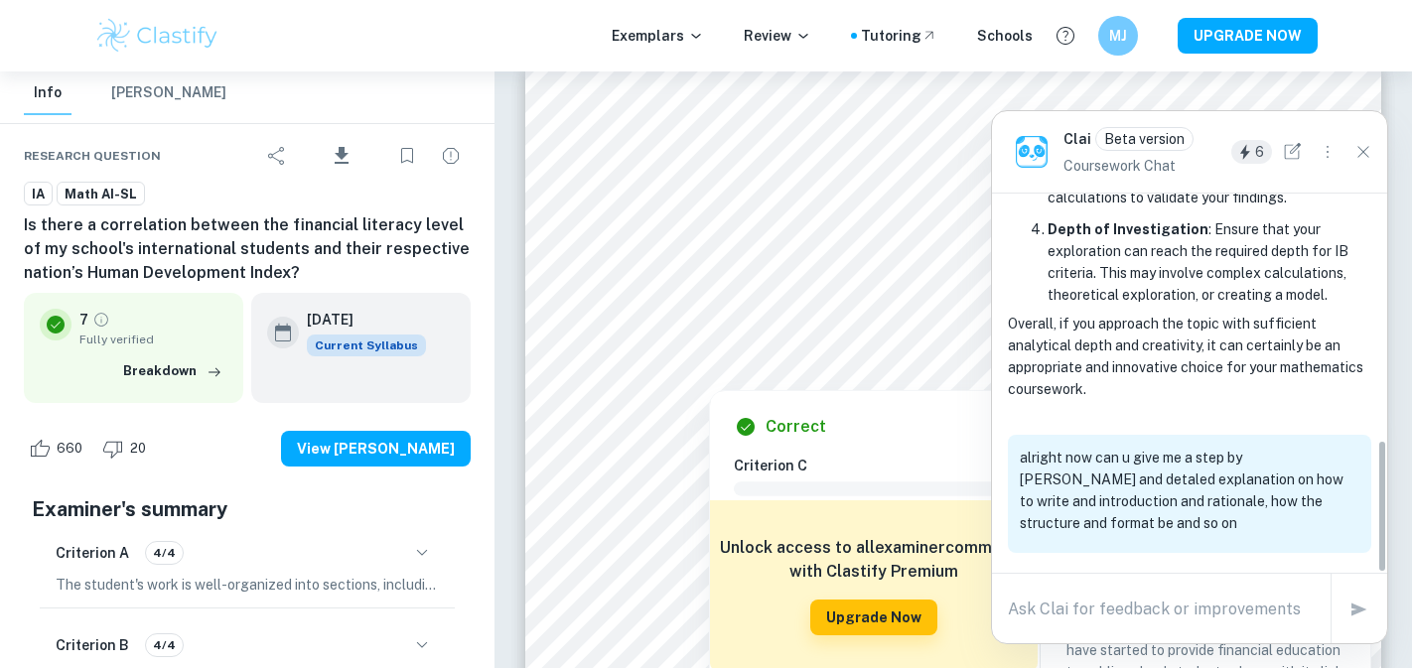
click at [435, 453] on button "View [PERSON_NAME]" at bounding box center [376, 449] width 190 height 36
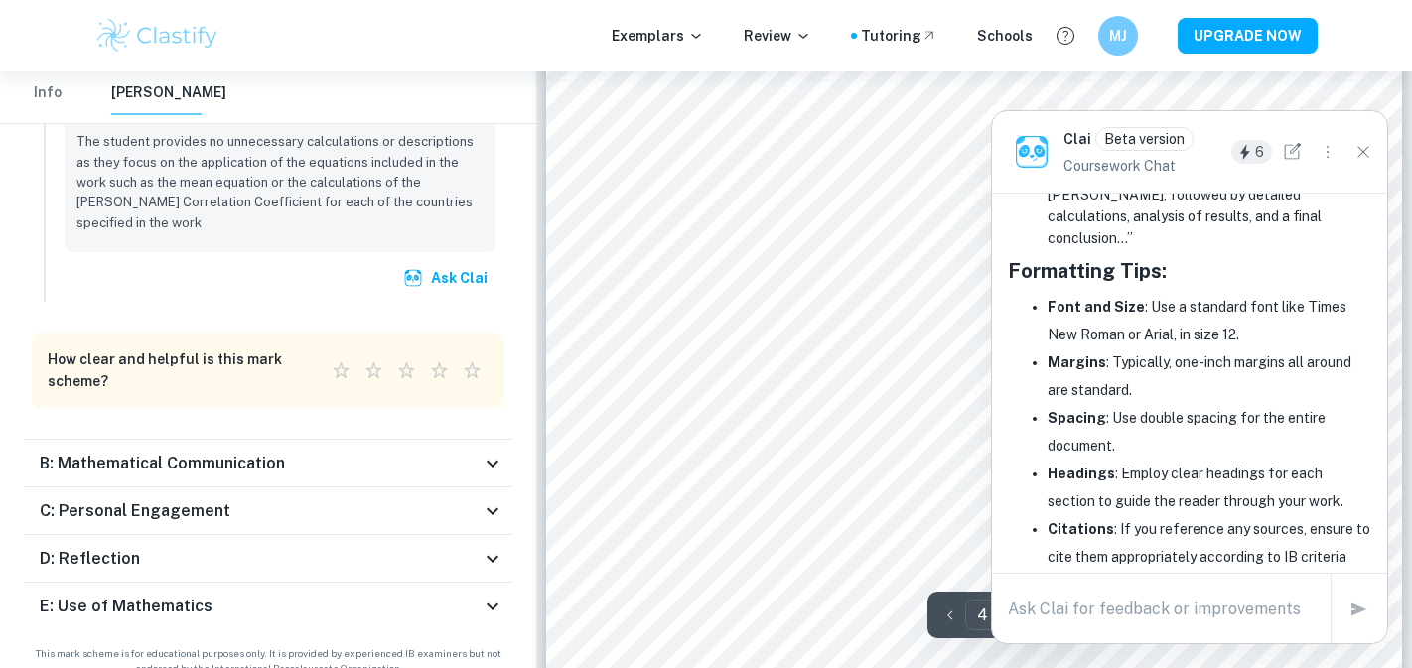
scroll to position [3871, 0]
click at [286, 440] on div "B: Mathematical Communication" at bounding box center [268, 464] width 488 height 48
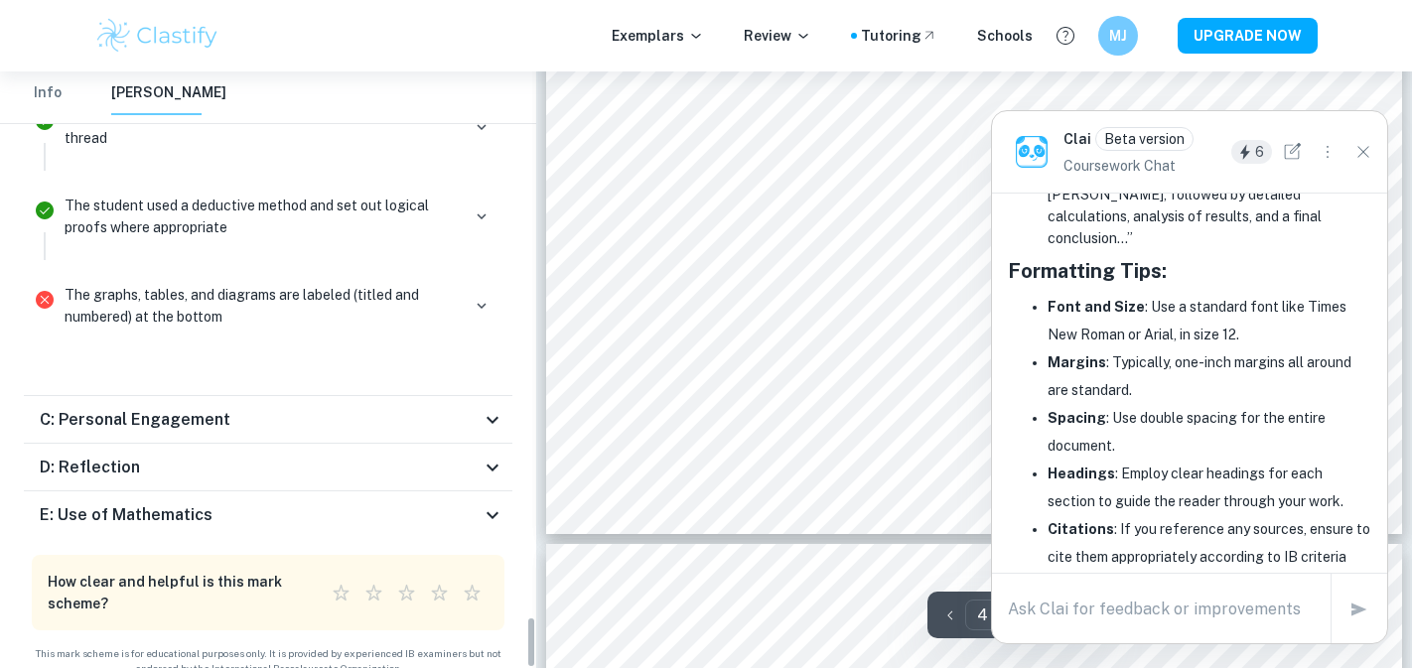
scroll to position [4021, 0]
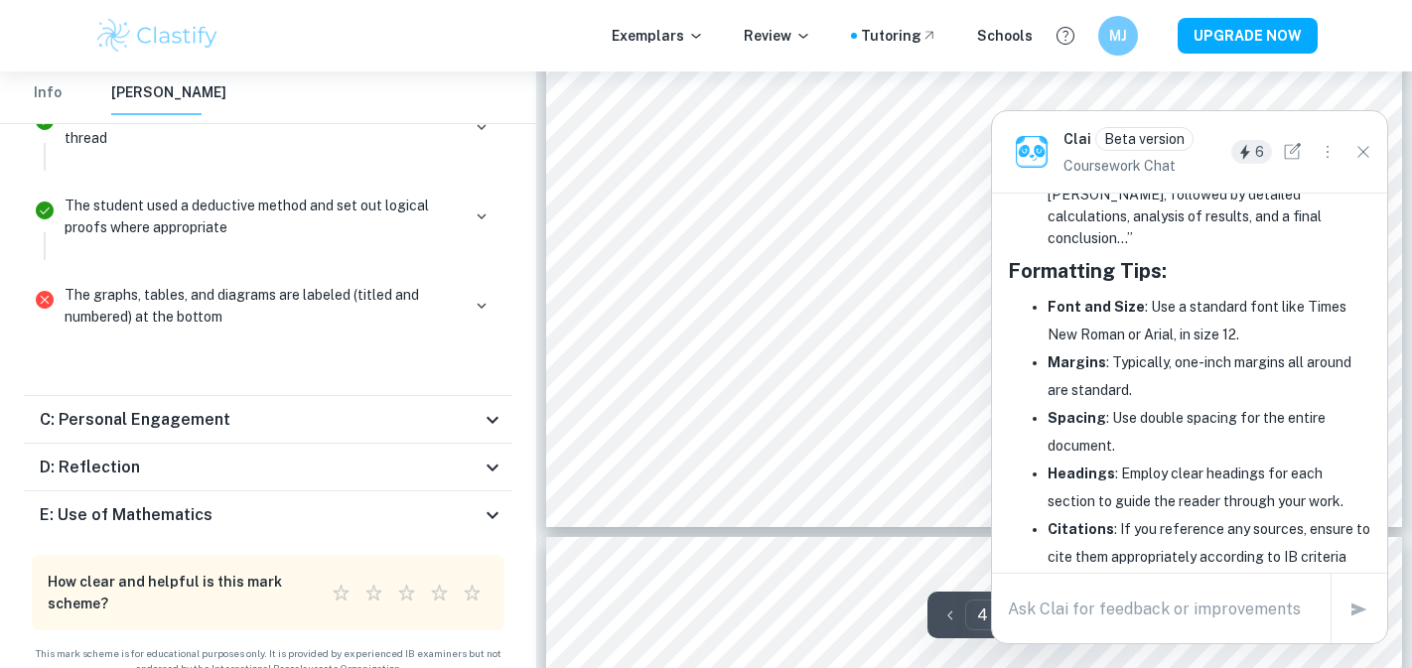
click at [358, 396] on div "C: Personal Engagement" at bounding box center [268, 420] width 488 height 48
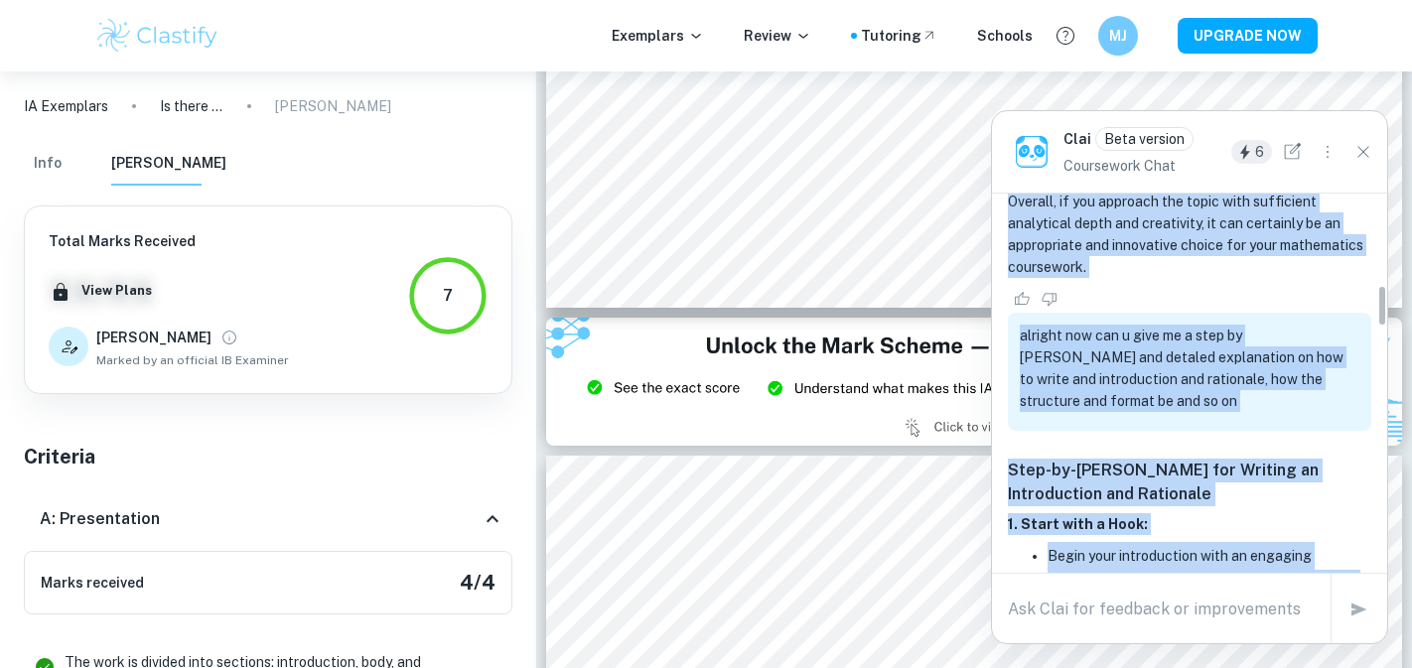
scroll to position [749, 0]
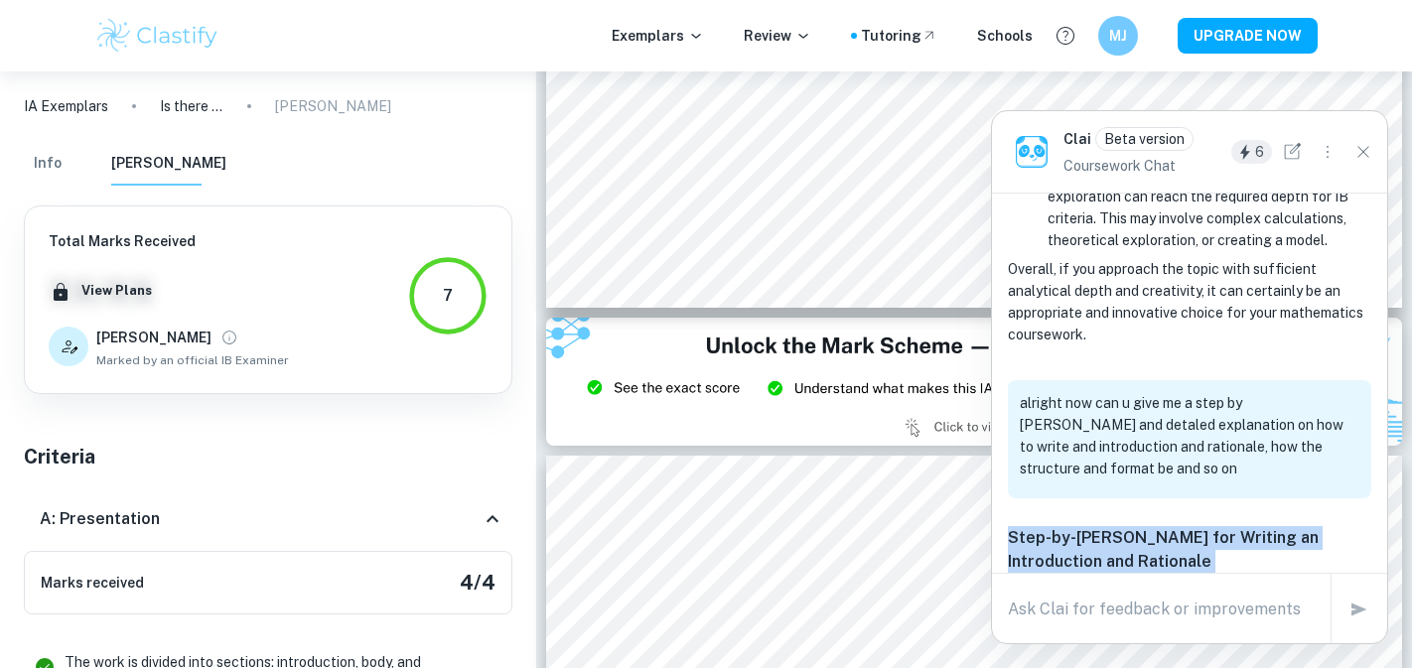
drag, startPoint x: 1241, startPoint y: 414, endPoint x: 1013, endPoint y: 468, distance: 234.5
copy div "Step-by-Step Guide for Writing an Introduction and Rationale 1. Start with a Ho…"
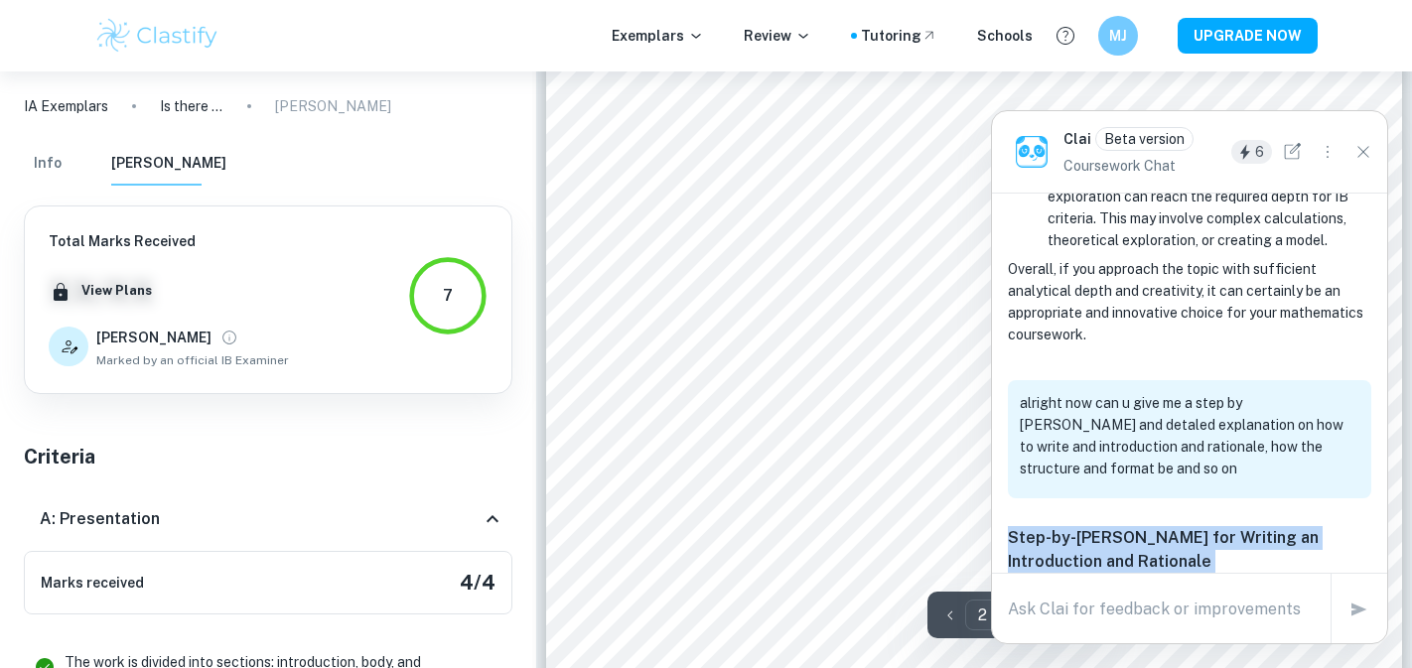
scroll to position [1421, 0]
click at [1368, 151] on icon "Close" at bounding box center [1363, 152] width 22 height 22
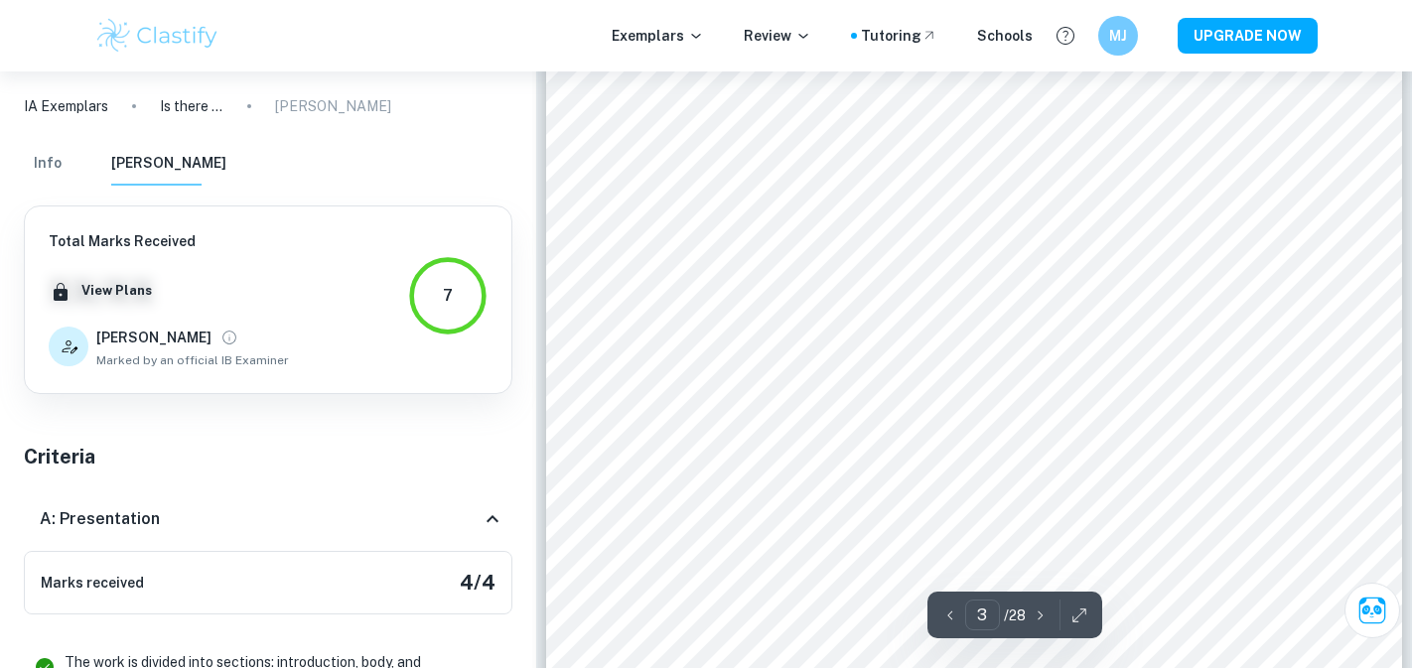
scroll to position [2697, 0]
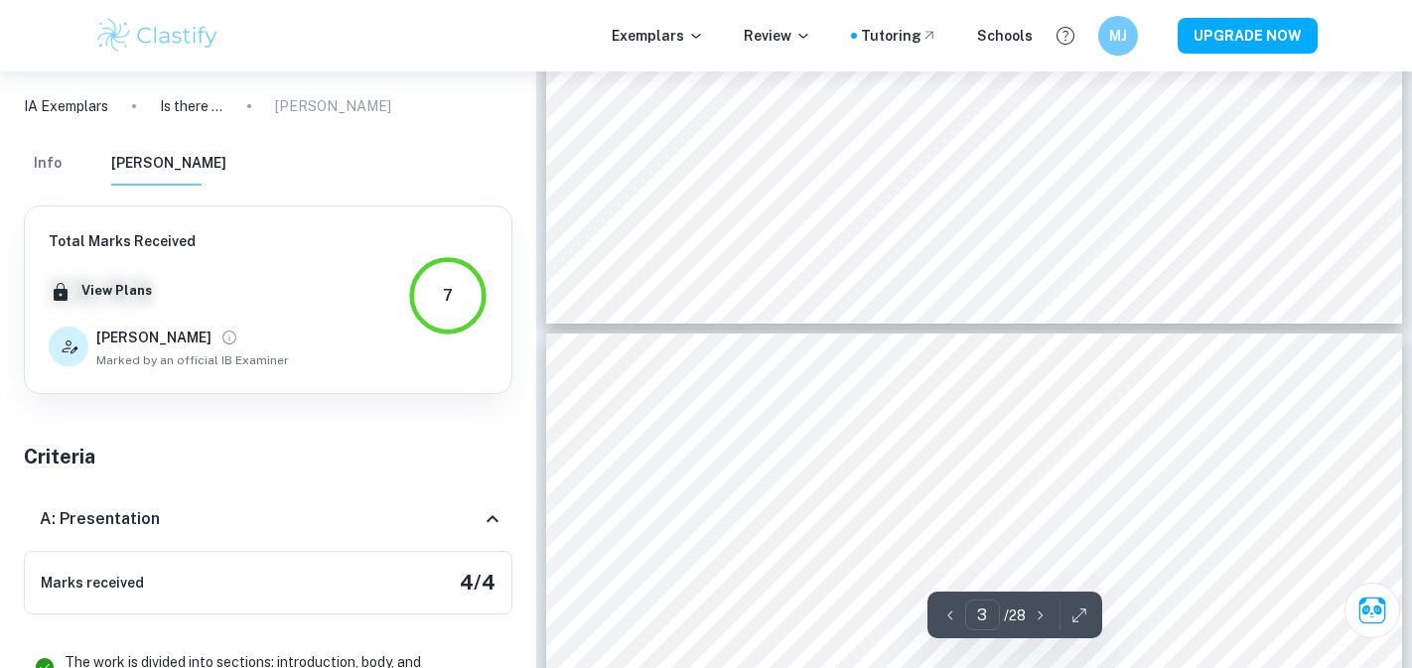
type input "4"
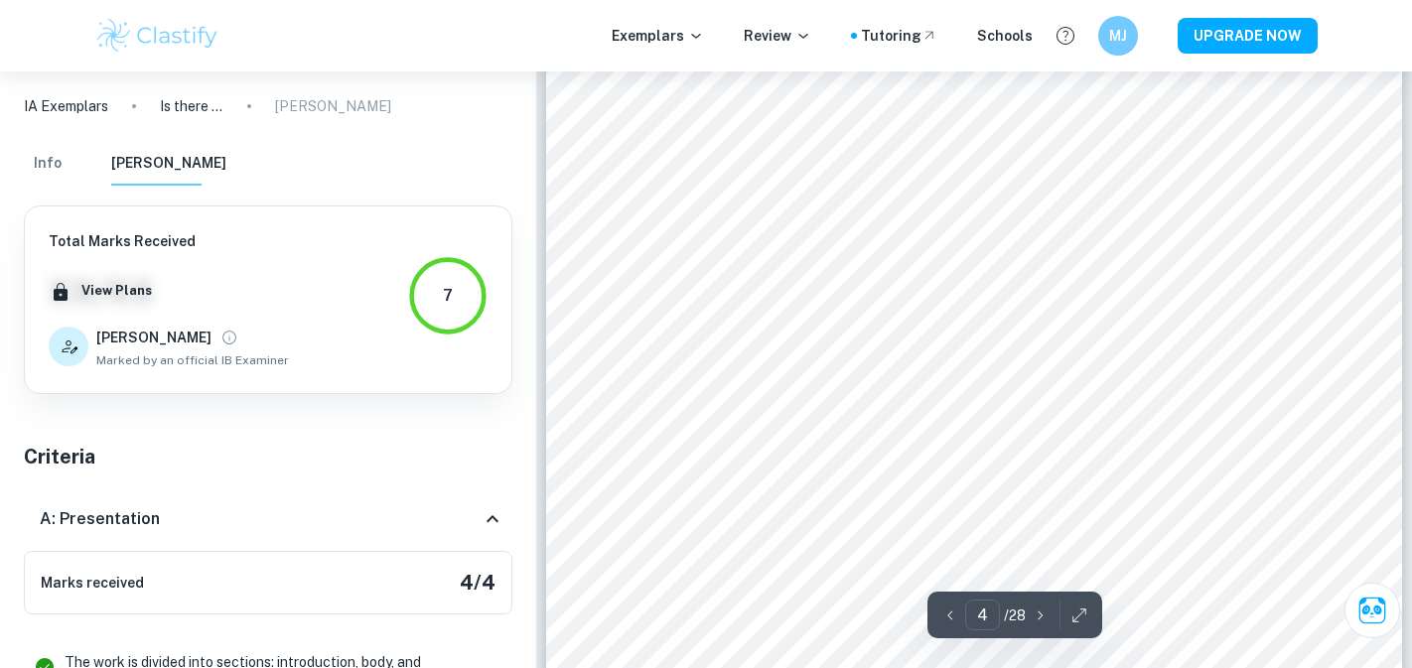
scroll to position [3558, 0]
click at [1372, 615] on icon "Ask Clai" at bounding box center [1371, 610] width 35 height 35
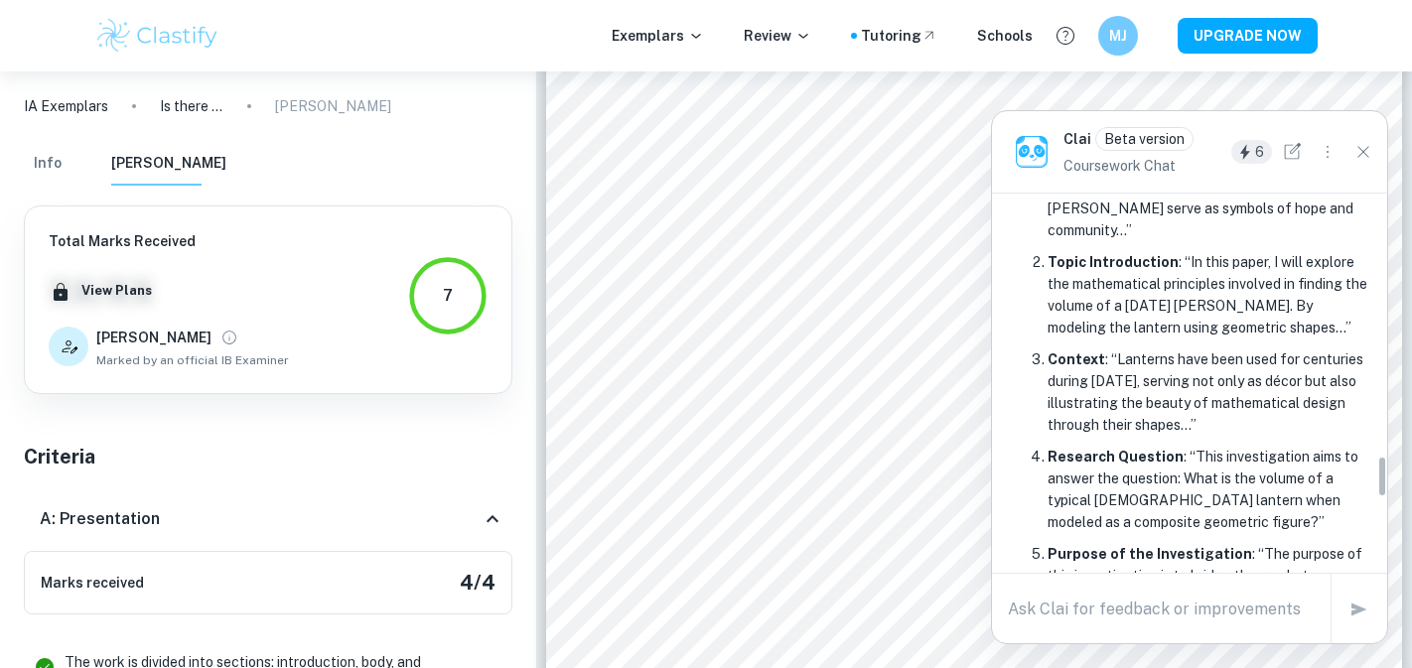
scroll to position [2321, 0]
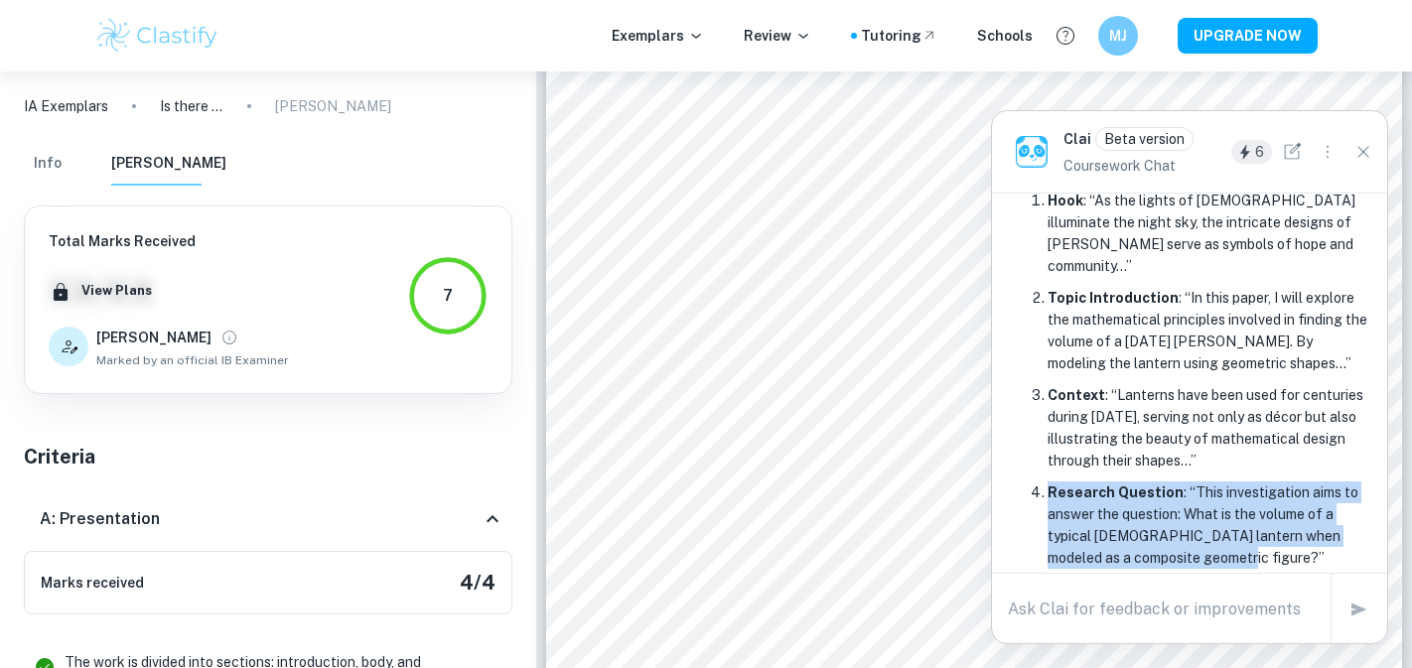
drag, startPoint x: 1023, startPoint y: 345, endPoint x: 1240, endPoint y: 410, distance: 225.8
click at [1240, 410] on ol "Hook : “As the lights of Ramadan illuminate the night sky, the intricate design…" at bounding box center [1189, 557] width 363 height 740
copy p "Research Question : “This investigation aims to answer the question: What is th…"
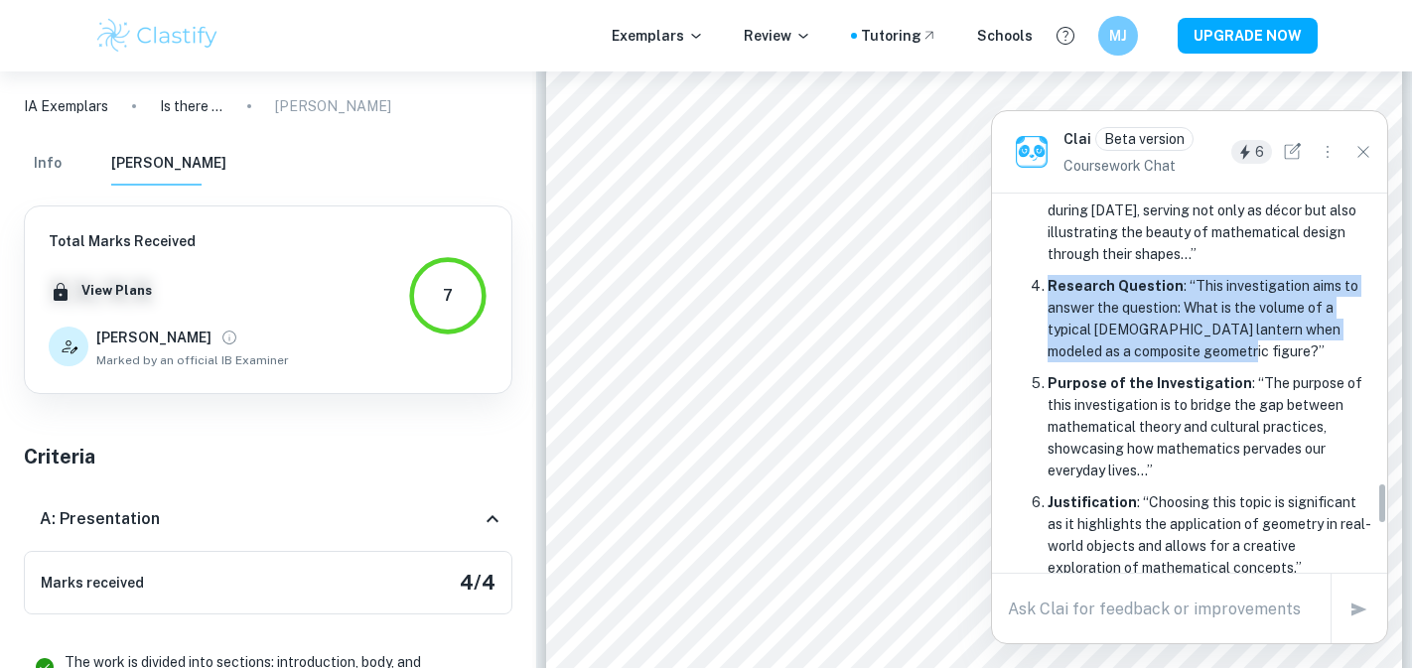
scroll to position [2589, 0]
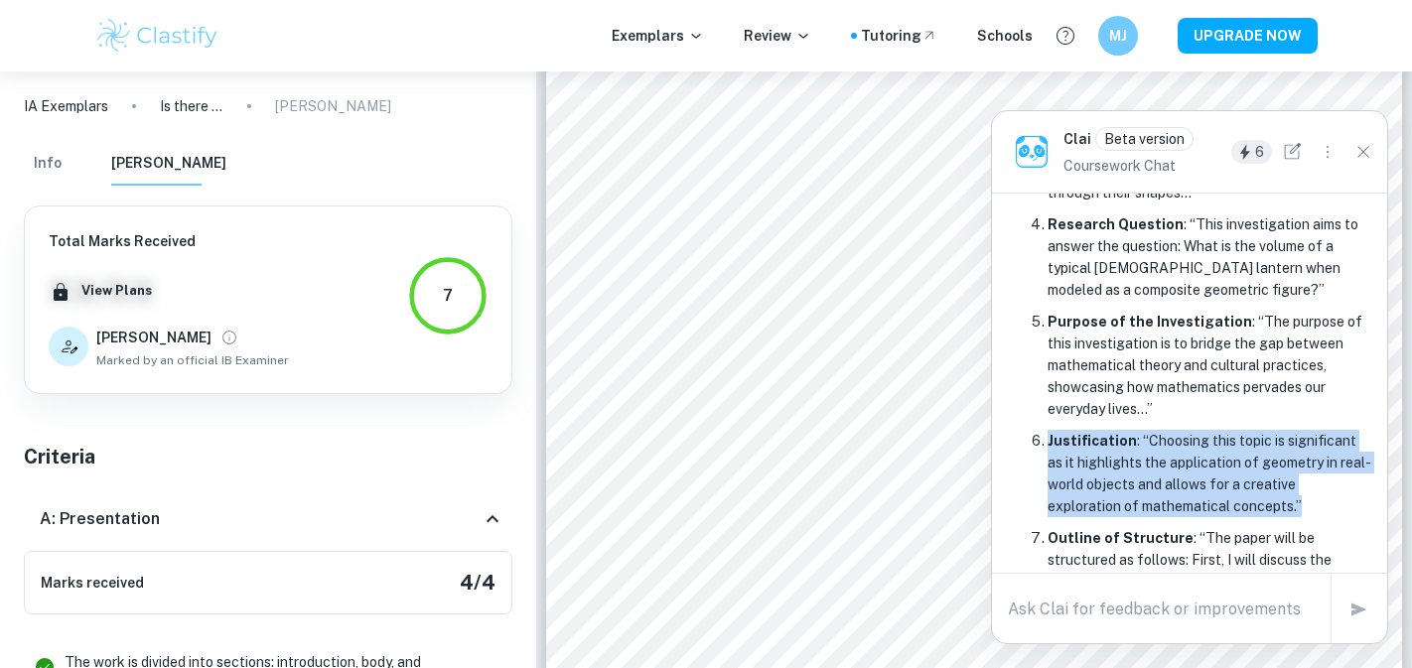
drag, startPoint x: 1026, startPoint y: 293, endPoint x: 1233, endPoint y: 365, distance: 218.8
click at [1234, 365] on ol "Hook : “As the lights of Ramadan illuminate the night sky, the intricate design…" at bounding box center [1189, 289] width 363 height 740
copy p "Justification : “Choosing this topic is significant as it highlights the applic…"
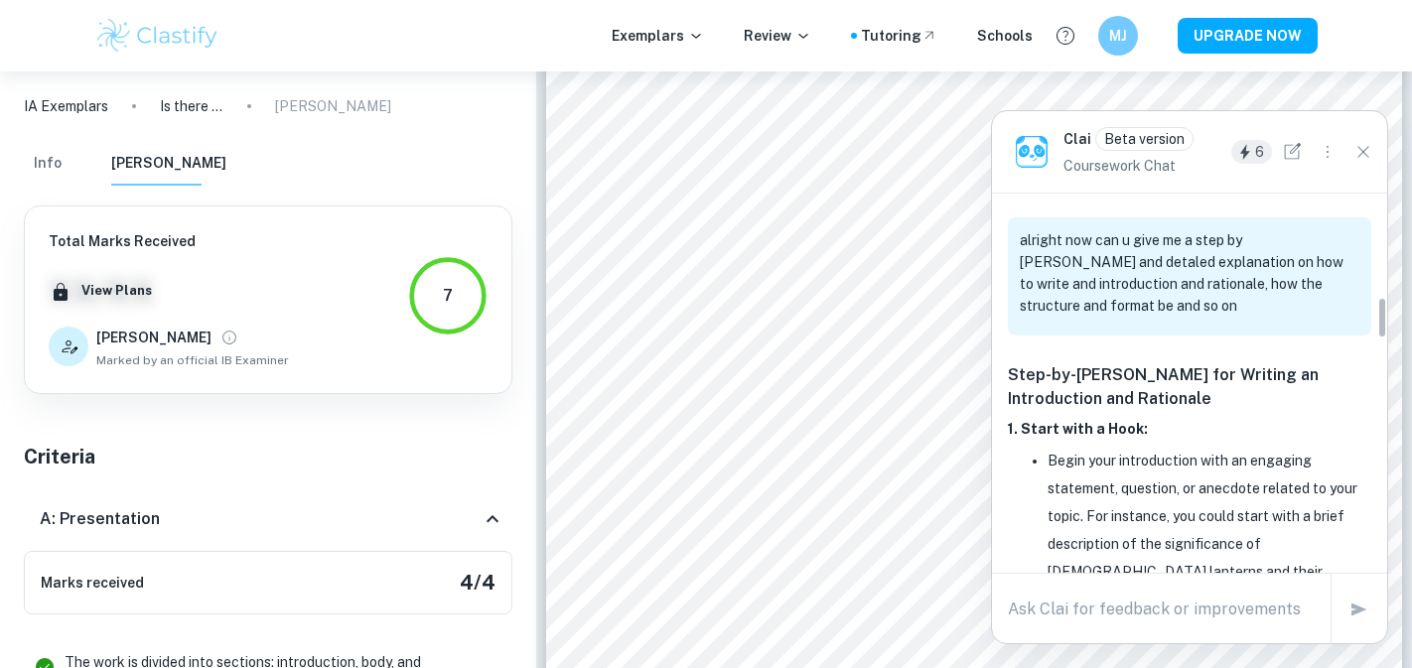
scroll to position [975, 0]
